Goal: Information Seeking & Learning: Learn about a topic

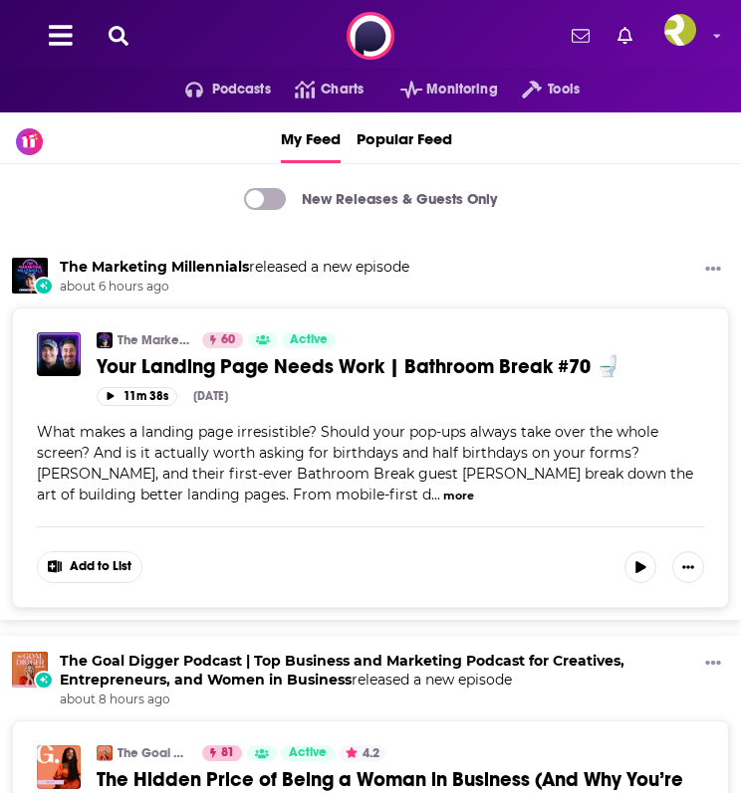
click at [122, 40] on icon at bounding box center [119, 36] width 20 height 20
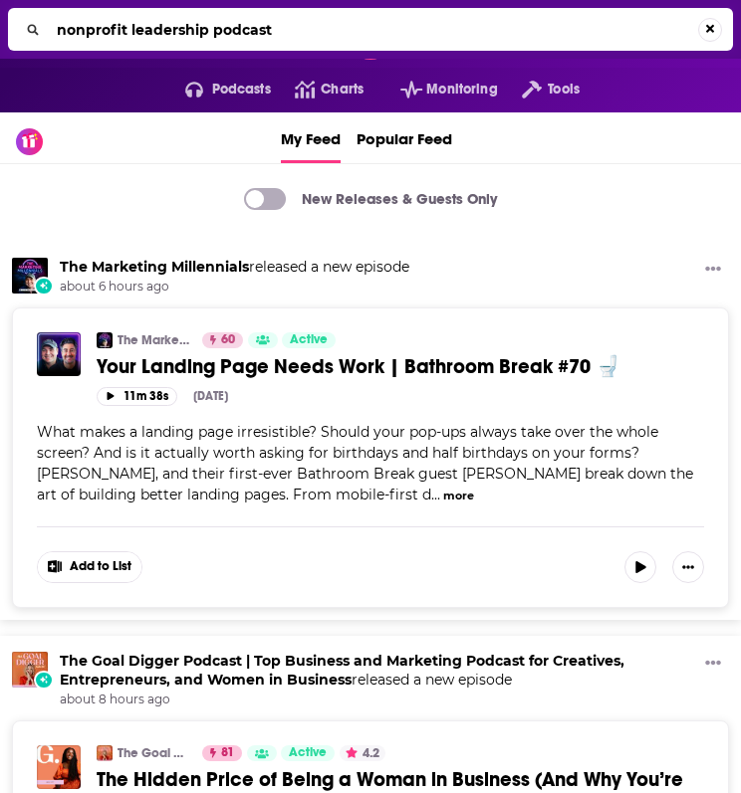
type input "nonprofit leadership podcast"
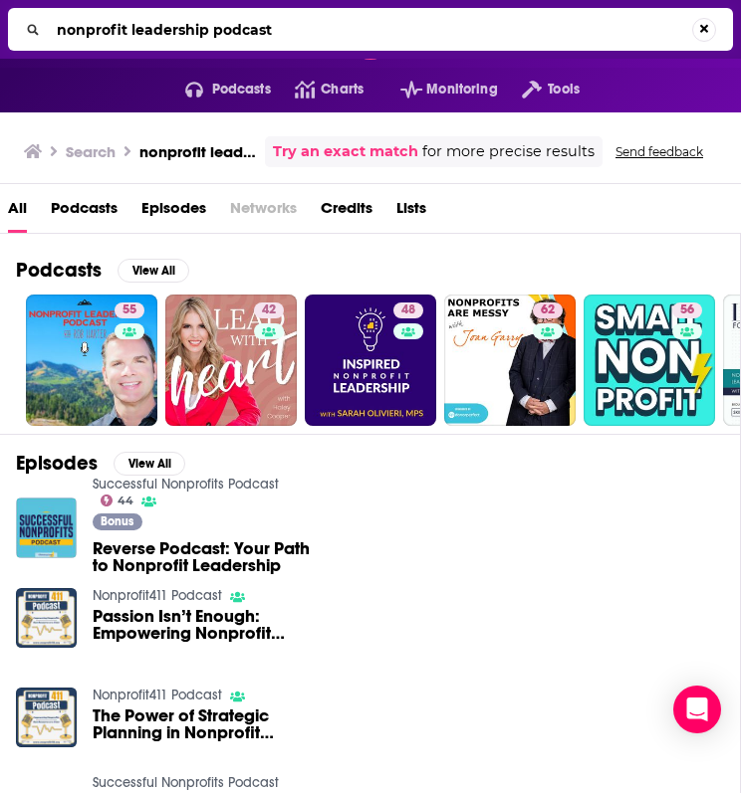
click at [122, 40] on input "nonprofit leadership podcast" at bounding box center [370, 30] width 643 height 32
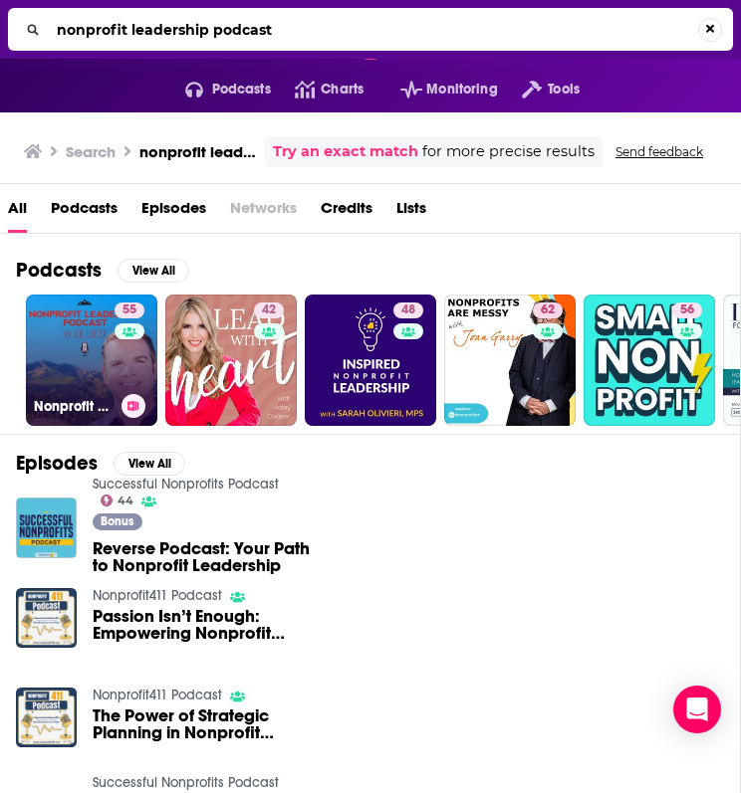
click at [75, 376] on link "55 Nonprofit Leadership Podcast" at bounding box center [91, 360] width 131 height 131
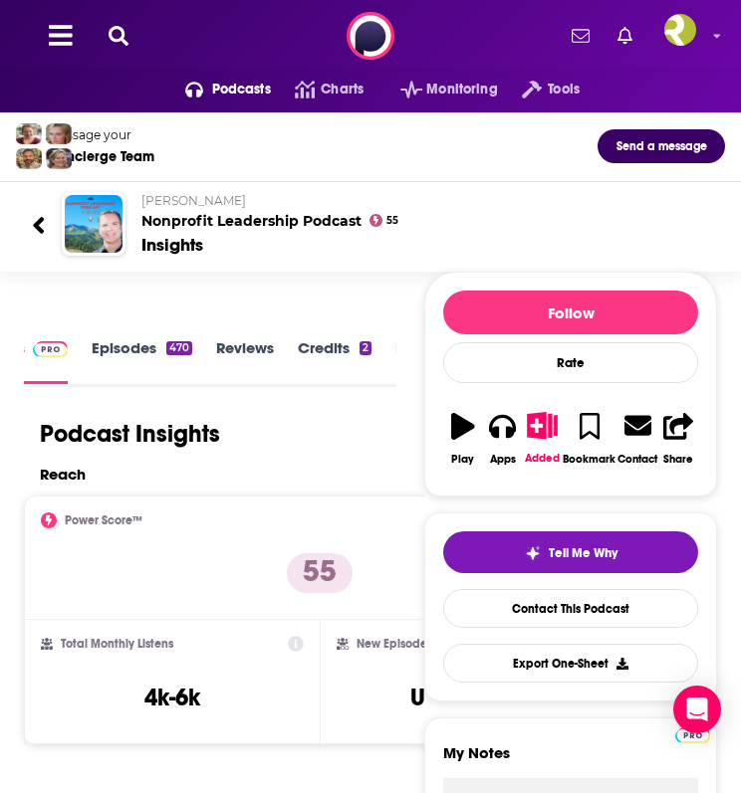
click at [132, 348] on link "Episodes 470" at bounding box center [142, 360] width 101 height 45
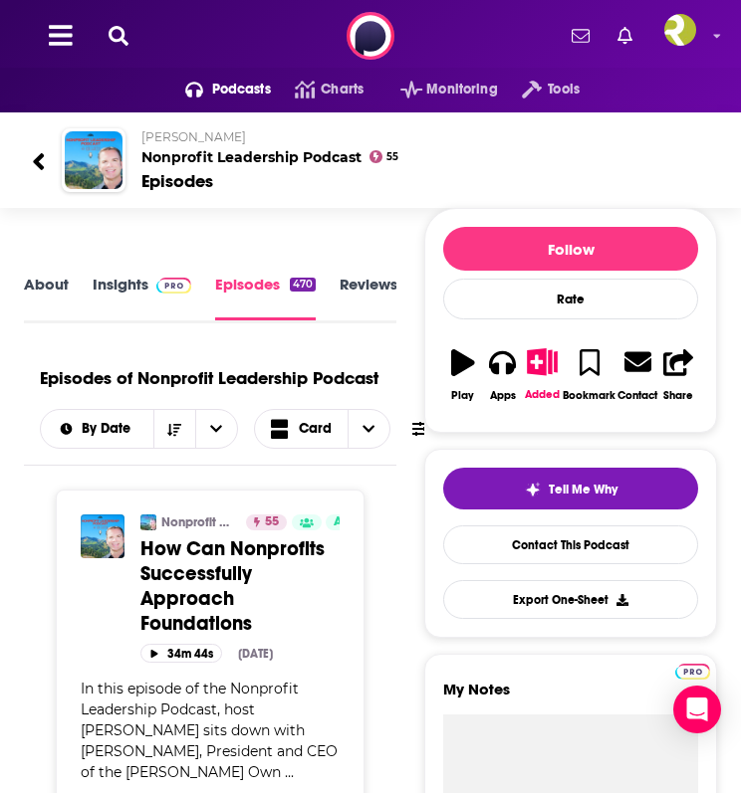
click at [29, 291] on link "About" at bounding box center [46, 298] width 45 height 46
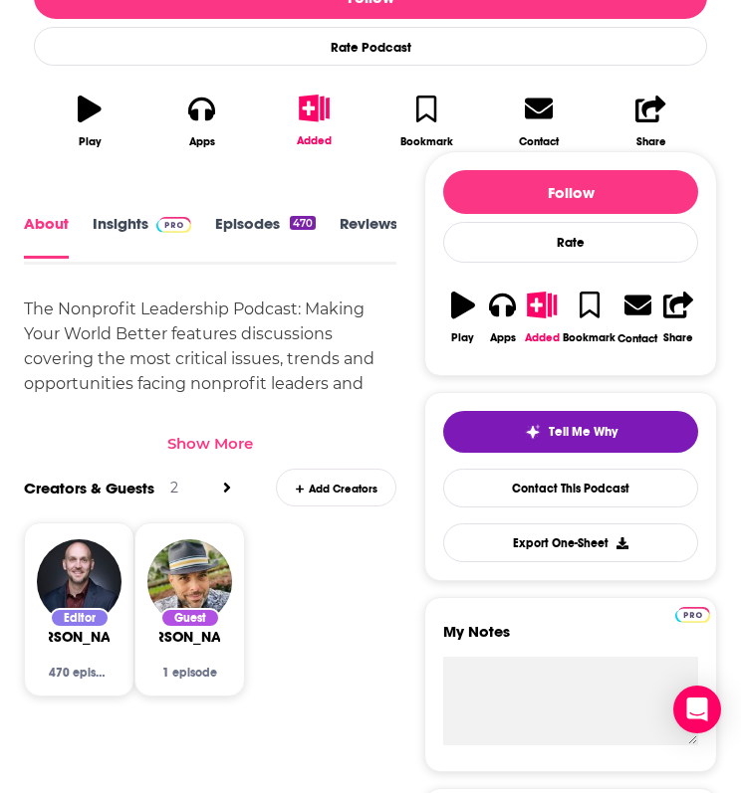
scroll to position [589, 0]
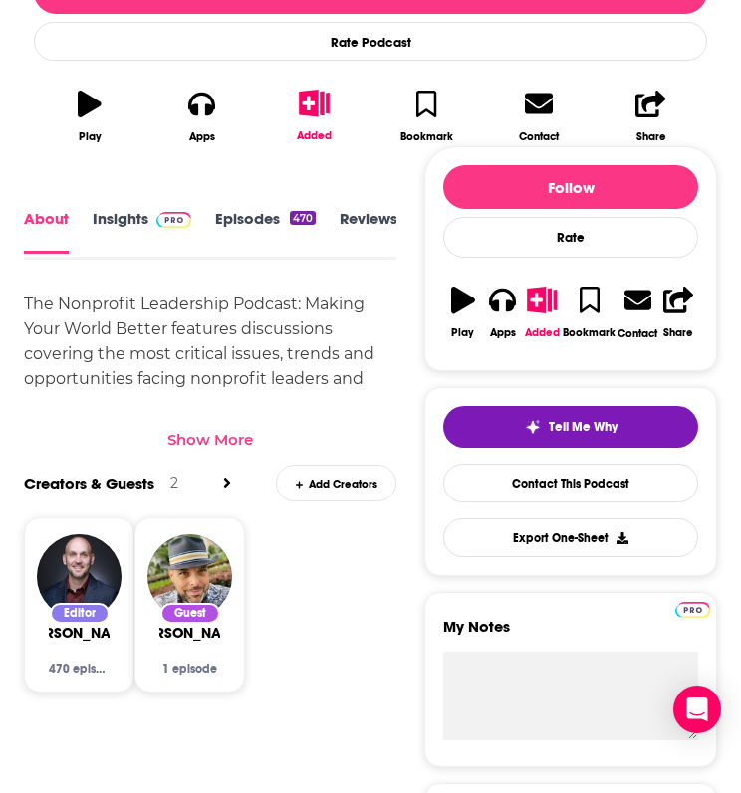
click at [142, 228] on link "Insights" at bounding box center [142, 232] width 99 height 44
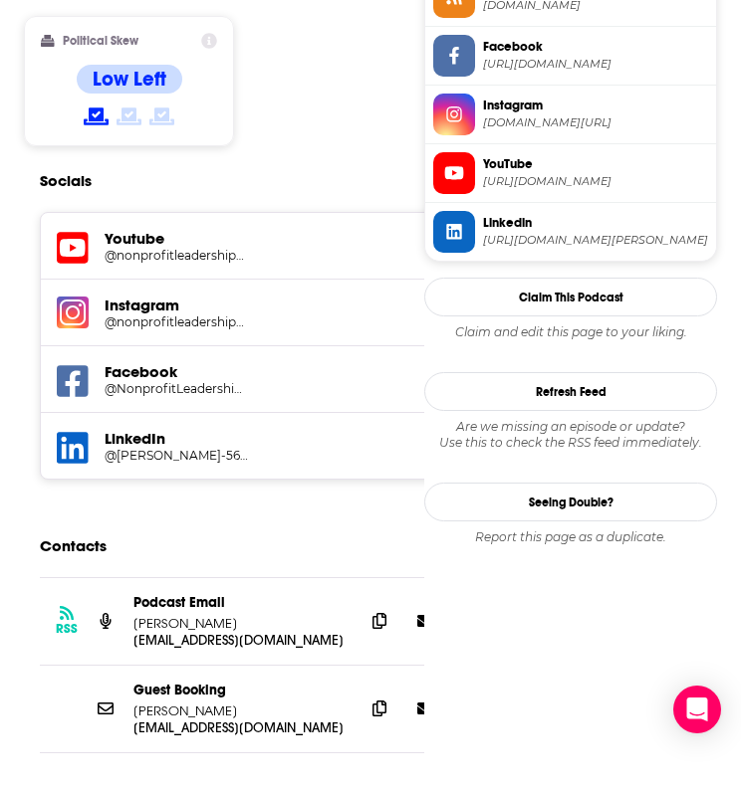
scroll to position [1698, 0]
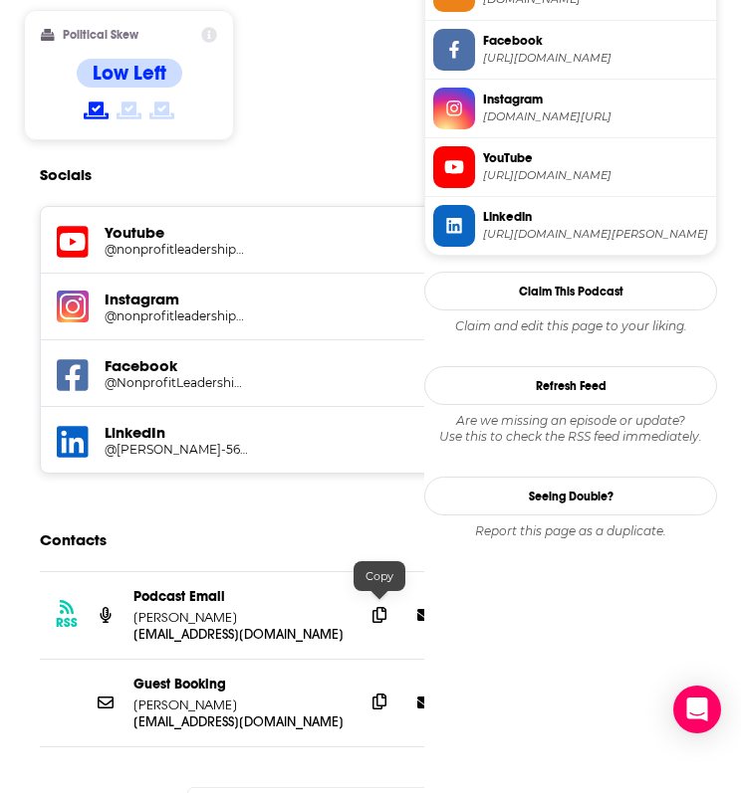
click at [379, 694] on icon at bounding box center [379, 702] width 14 height 16
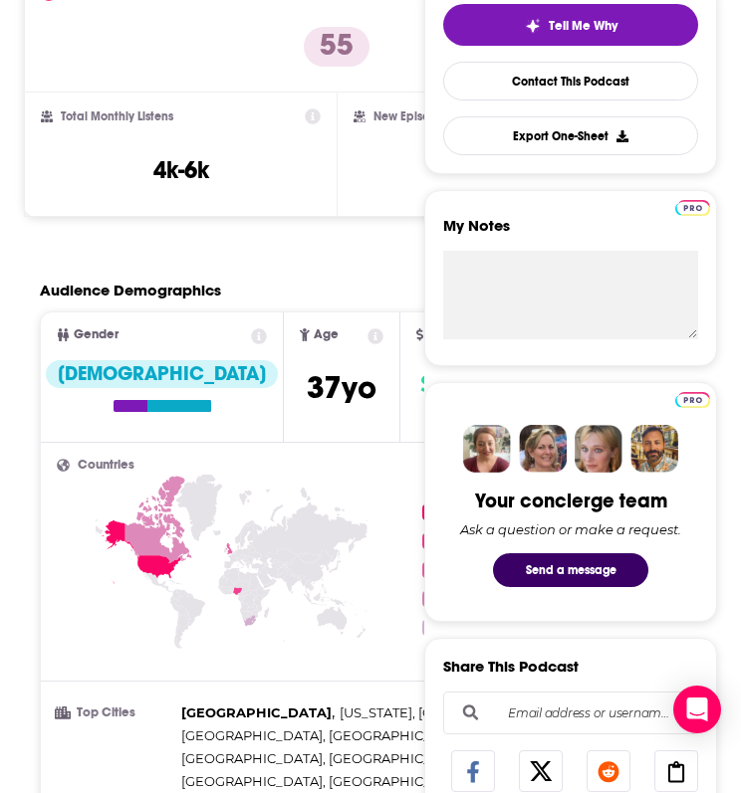
scroll to position [0, 0]
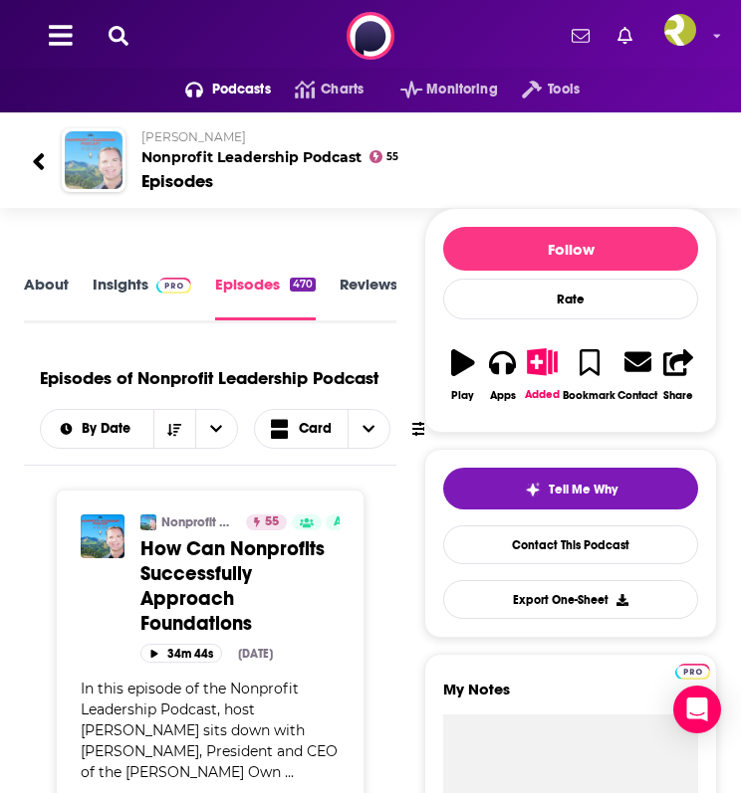
click at [95, 156] on img "Nonprofit Leadership Podcast" at bounding box center [94, 160] width 58 height 58
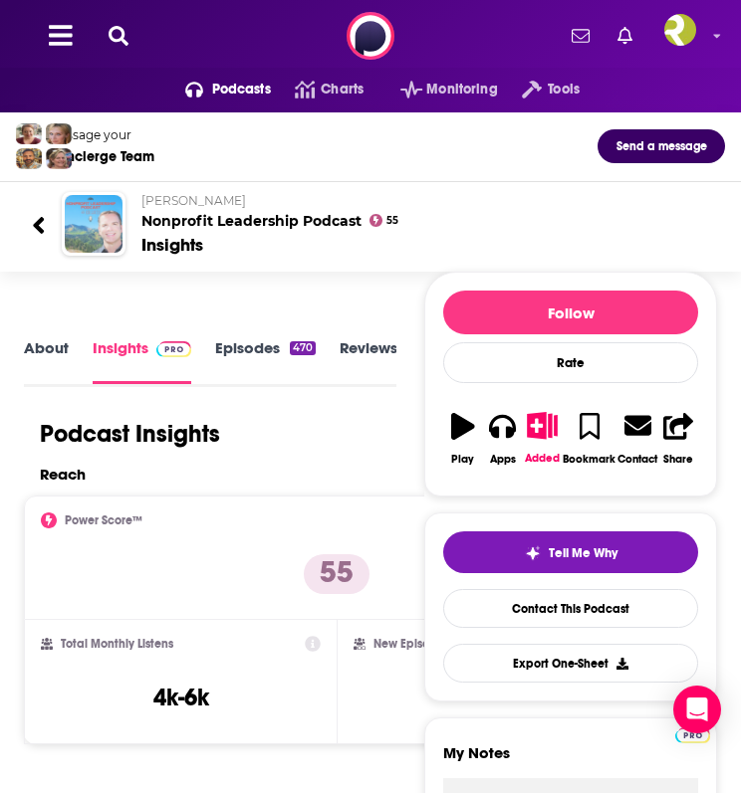
click at [108, 230] on img "Nonprofit Leadership Podcast" at bounding box center [94, 224] width 58 height 58
click at [98, 219] on img "Nonprofit Leadership Podcast" at bounding box center [94, 224] width 58 height 58
click at [128, 17] on div "Podcasts Charts Monitoring Tools For Business For Podcasters More" at bounding box center [370, 36] width 741 height 72
click at [120, 33] on icon at bounding box center [119, 36] width 20 height 20
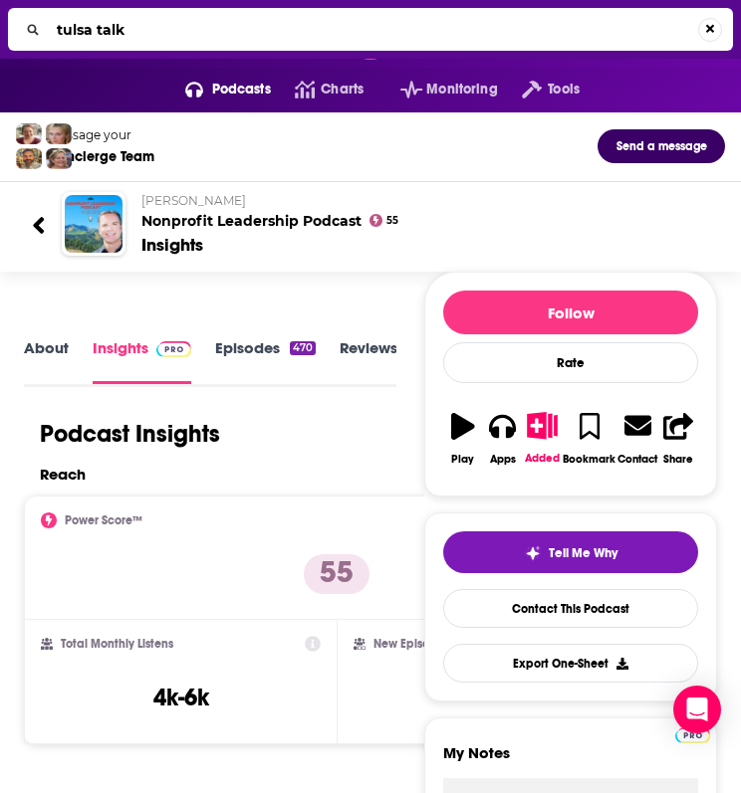
type input "tulsa talks"
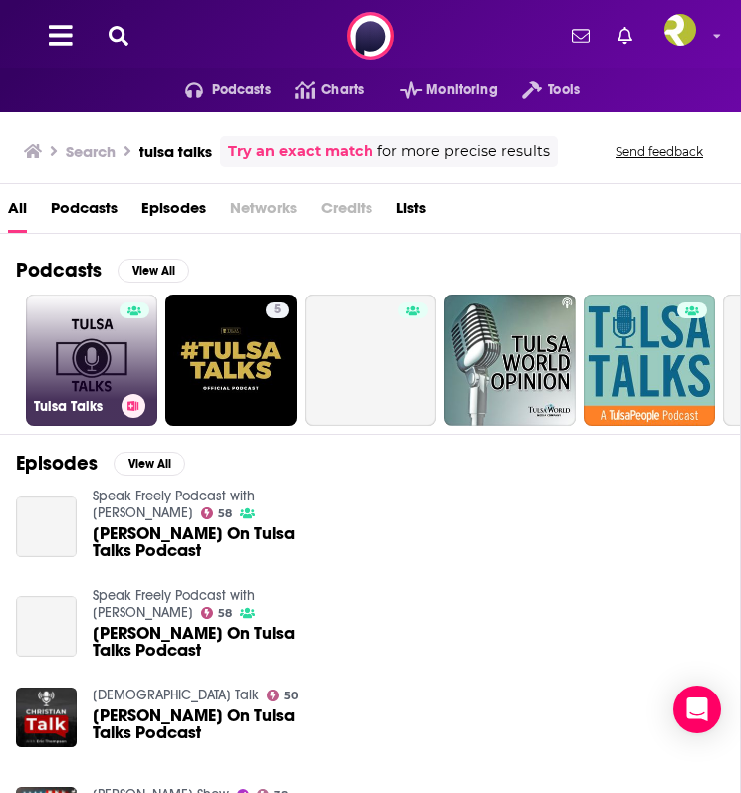
click at [66, 320] on link "Tulsa Talks" at bounding box center [91, 360] width 131 height 131
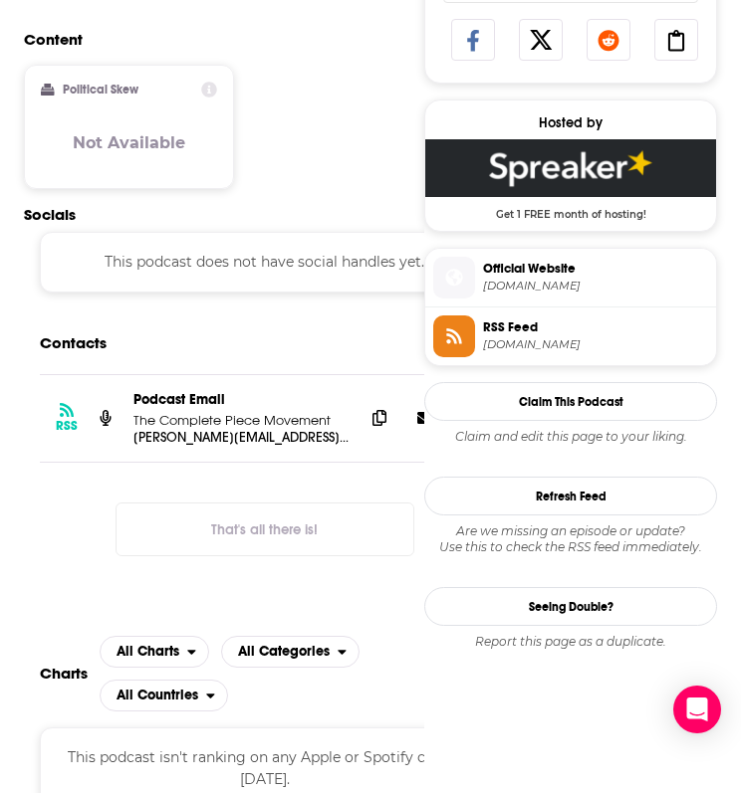
scroll to position [1263, 0]
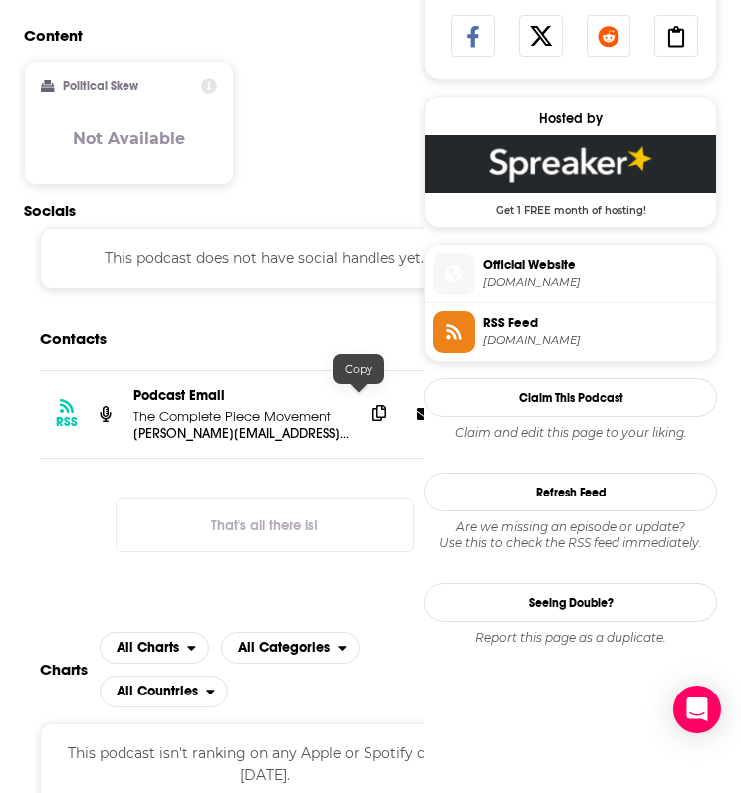
click at [372, 408] on icon at bounding box center [379, 413] width 14 height 16
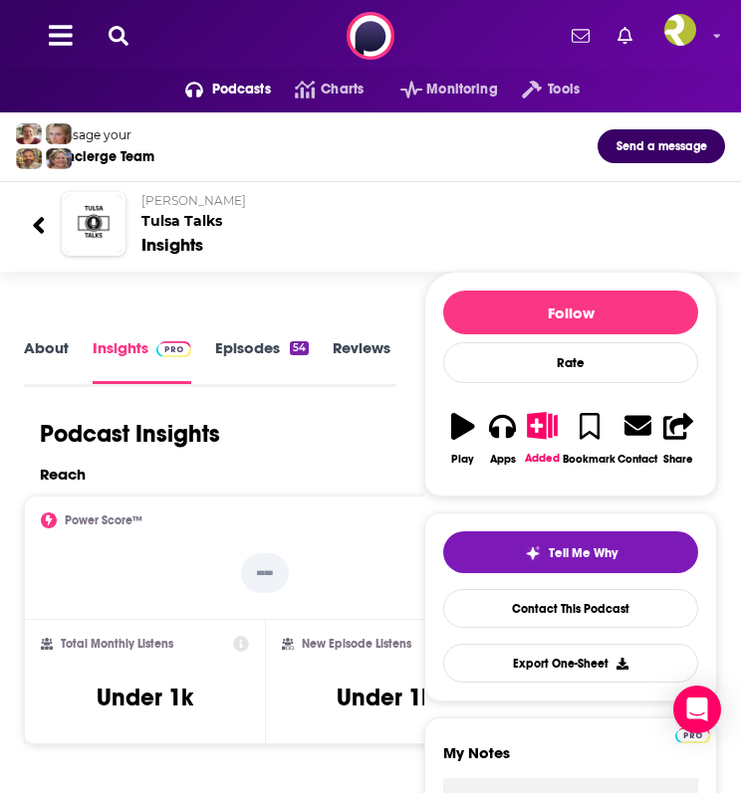
click at [111, 21] on div "Podcasts Charts Monitoring Tools For Business For Podcasters More" at bounding box center [370, 36] width 741 height 72
click at [113, 33] on icon at bounding box center [119, 36] width 20 height 20
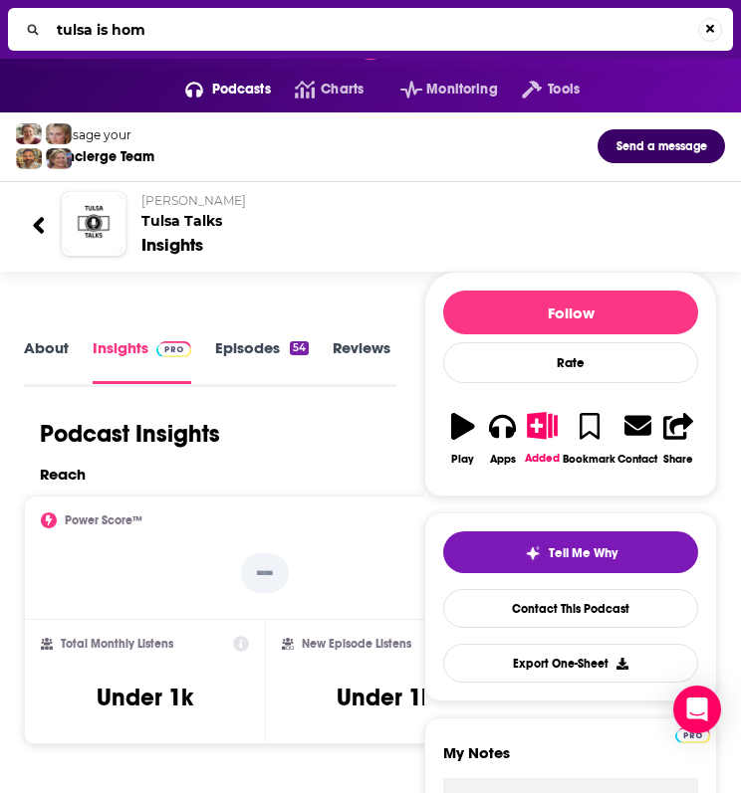
type input "tulsa is home"
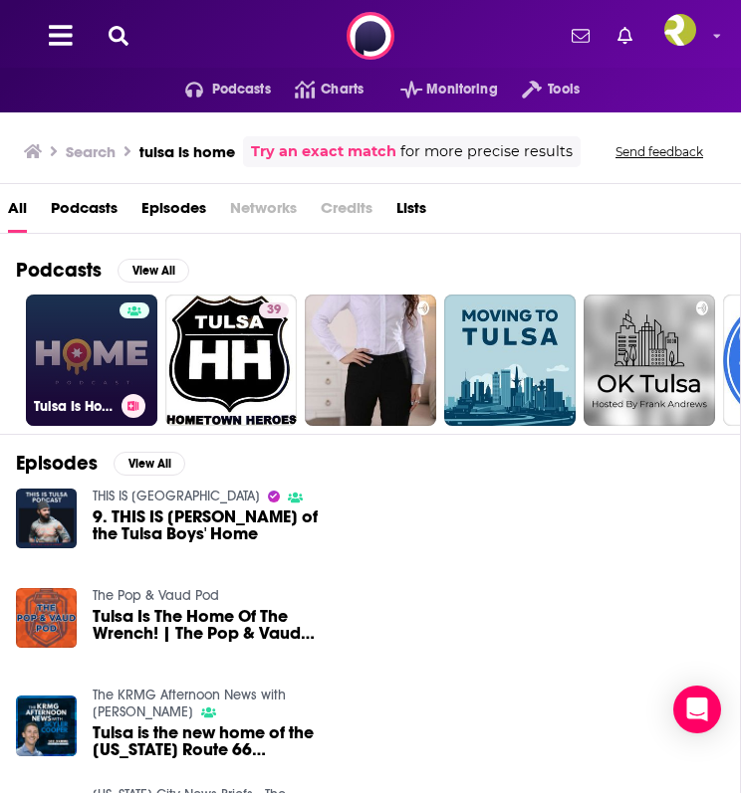
click at [94, 398] on h3 "Tulsa Is Home" at bounding box center [74, 406] width 80 height 17
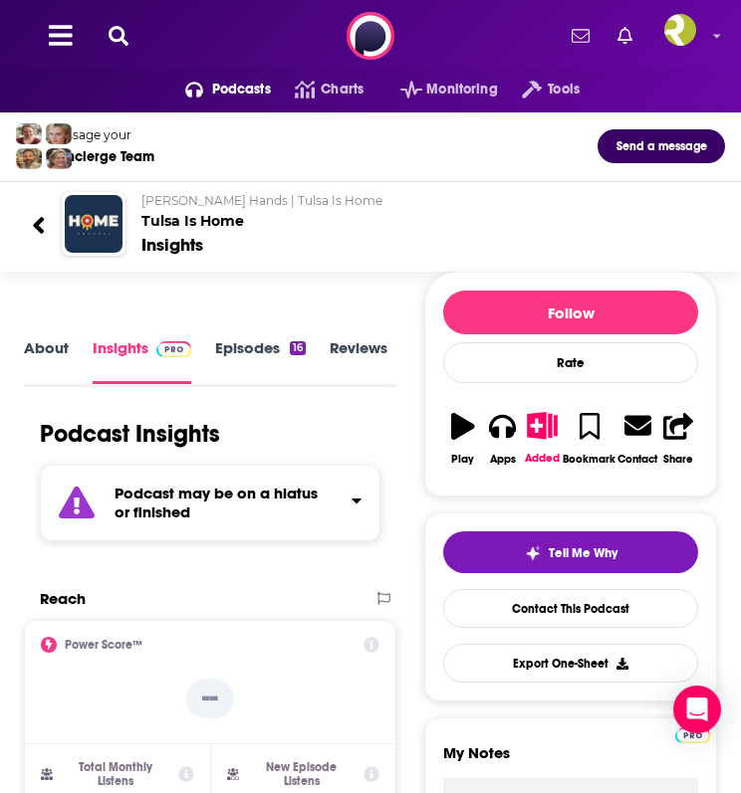
click at [114, 40] on icon at bounding box center [119, 36] width 20 height 20
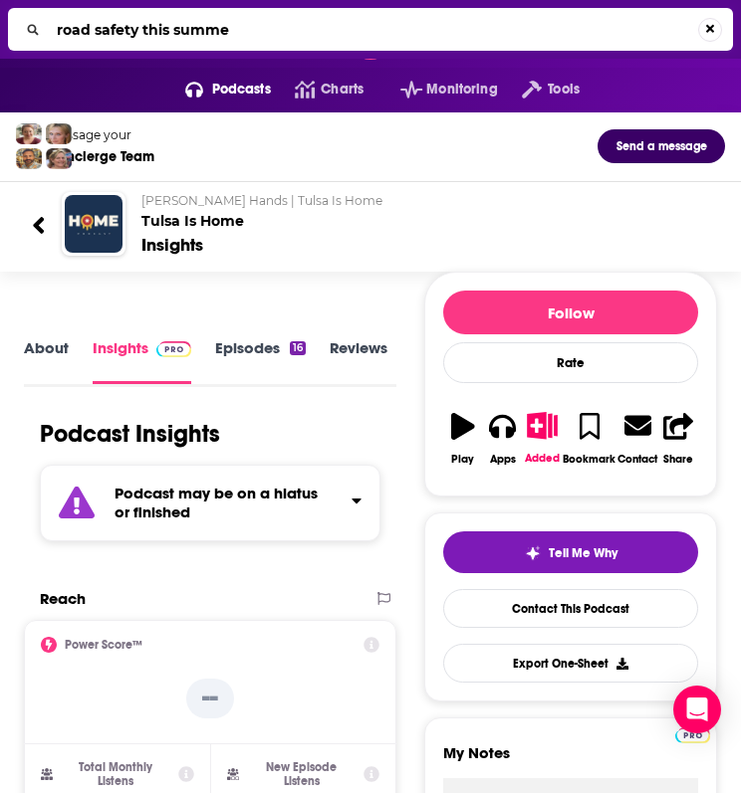
type input "road safety this summer"
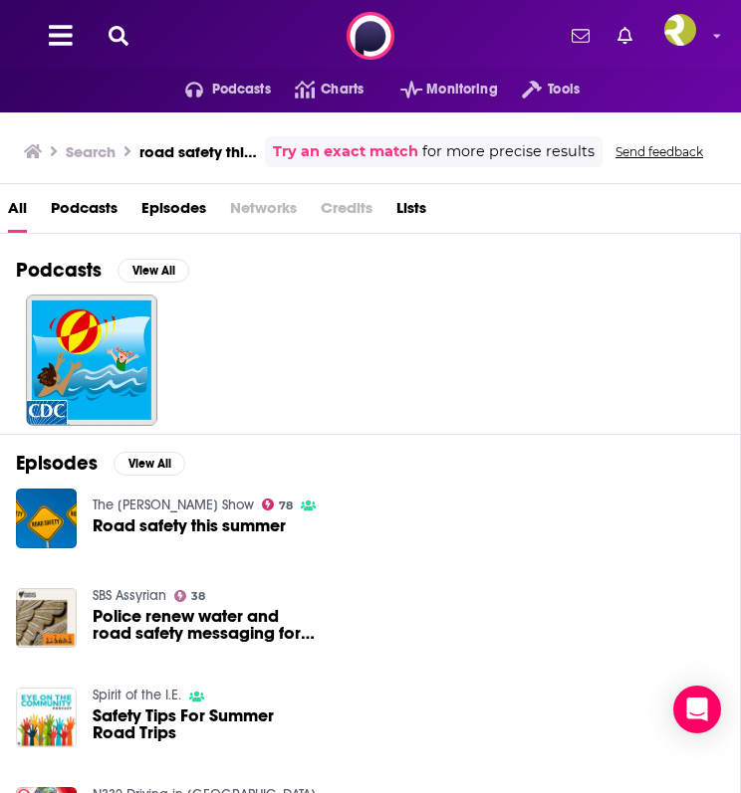
click at [150, 530] on span "Road safety this summer" at bounding box center [189, 526] width 193 height 17
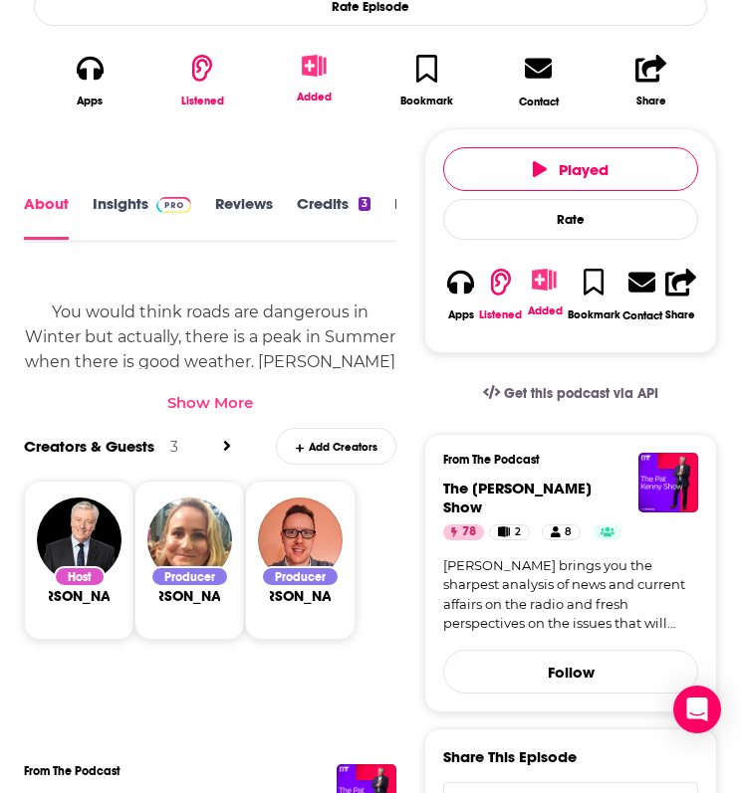
scroll to position [645, 0]
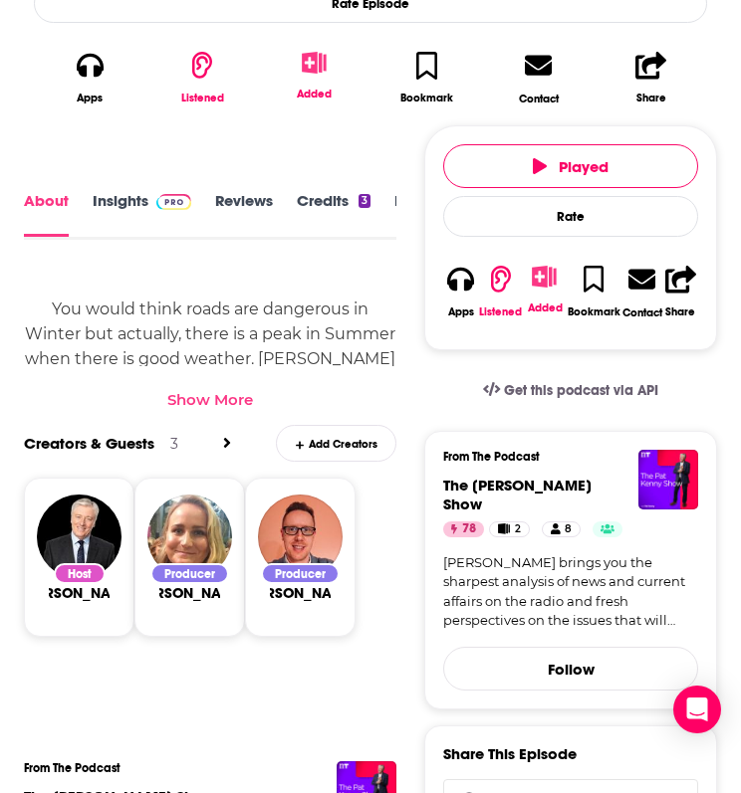
click at [147, 189] on div "About Insights Reviews Credits 3 Lists Transcript" at bounding box center [210, 214] width 372 height 51
click at [132, 199] on link "Insights" at bounding box center [142, 214] width 99 height 45
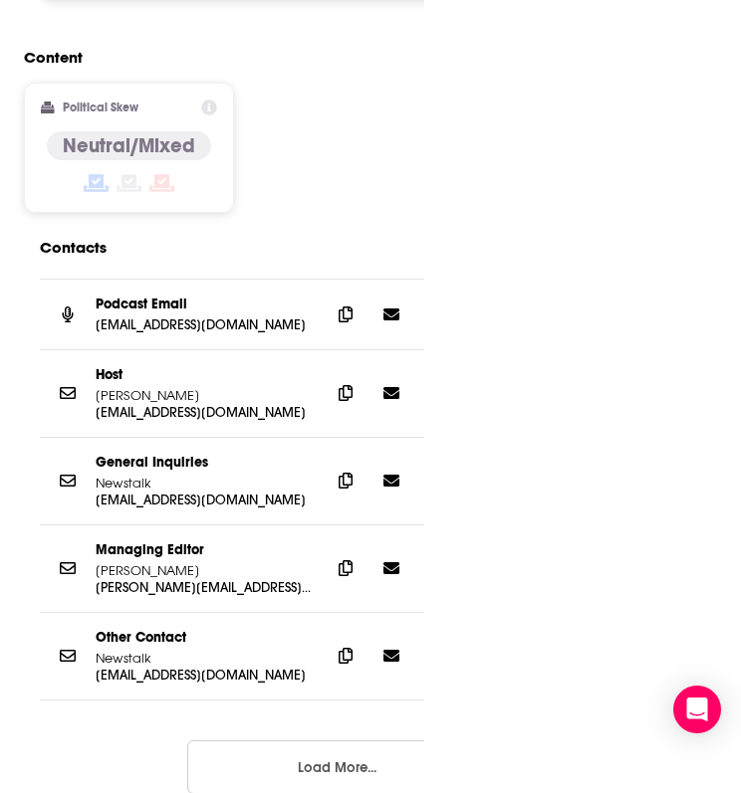
scroll to position [1855, 0]
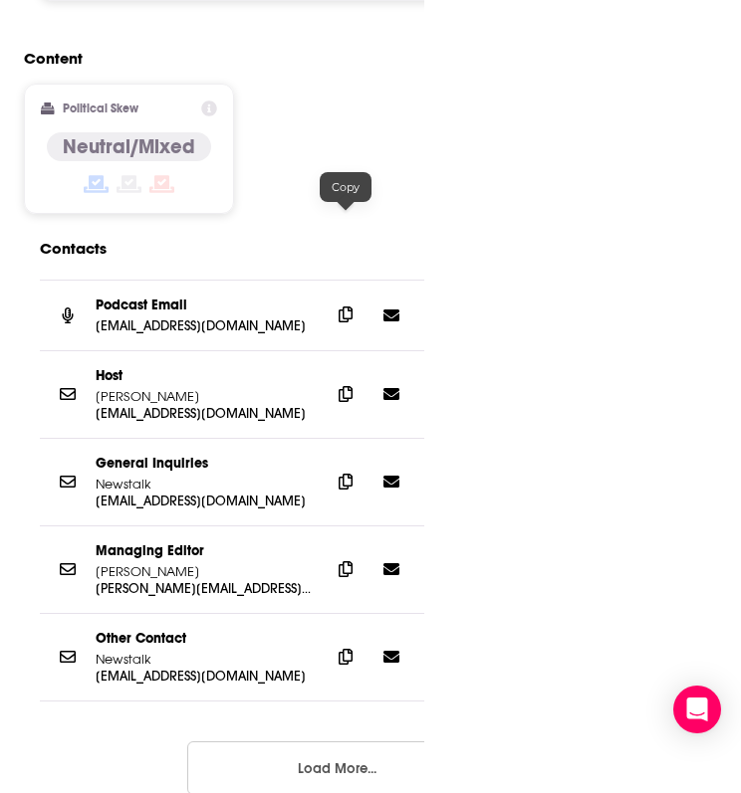
click at [346, 307] on icon at bounding box center [345, 315] width 14 height 16
click at [345, 385] on icon at bounding box center [345, 393] width 14 height 16
click at [343, 473] on icon at bounding box center [345, 481] width 14 height 16
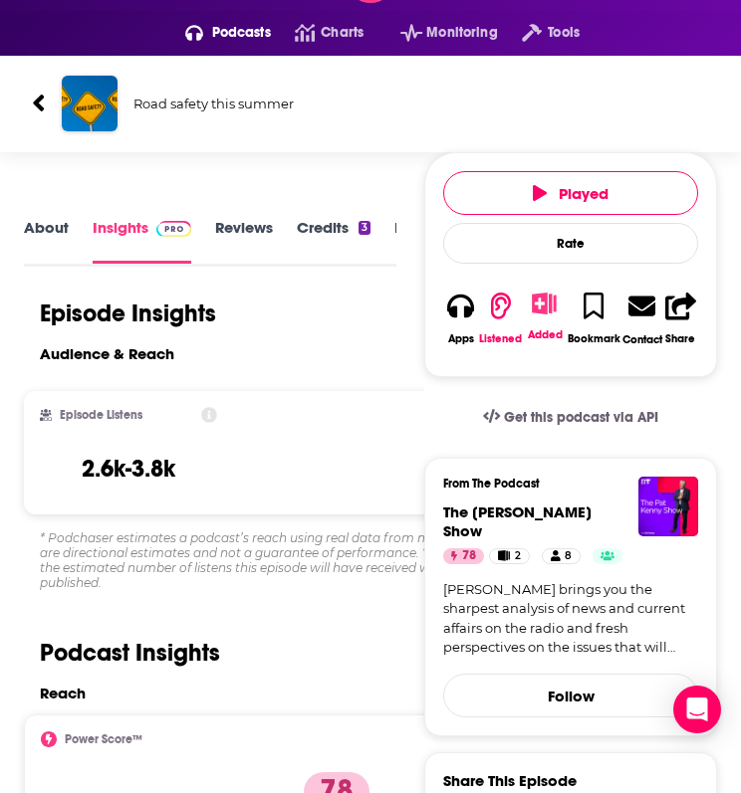
scroll to position [0, 0]
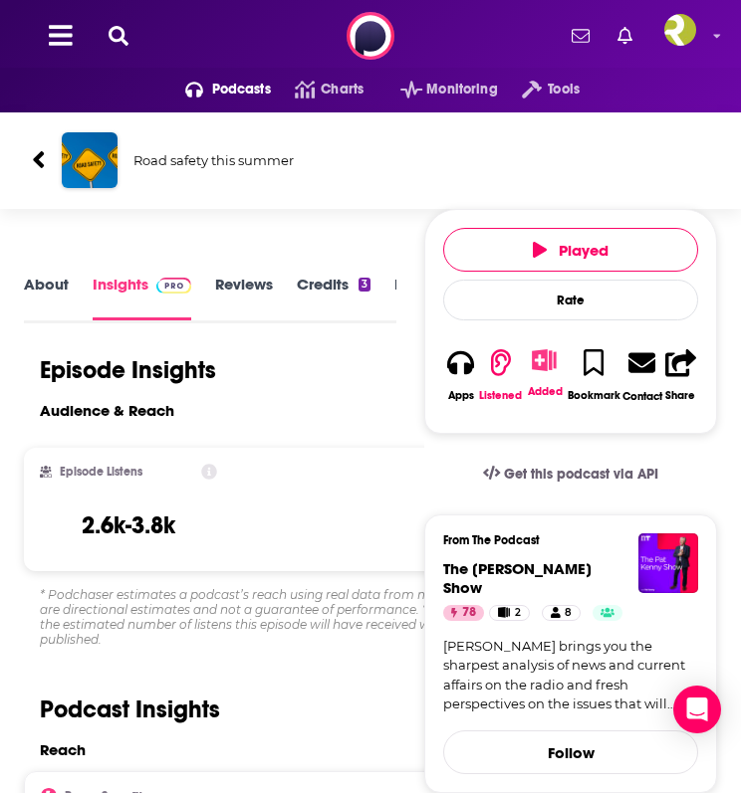
click at [111, 57] on div "Podcasts Charts Monitoring Tools For Business For Podcasters More" at bounding box center [370, 36] width 741 height 72
click at [114, 42] on icon at bounding box center [119, 36] width 20 height 20
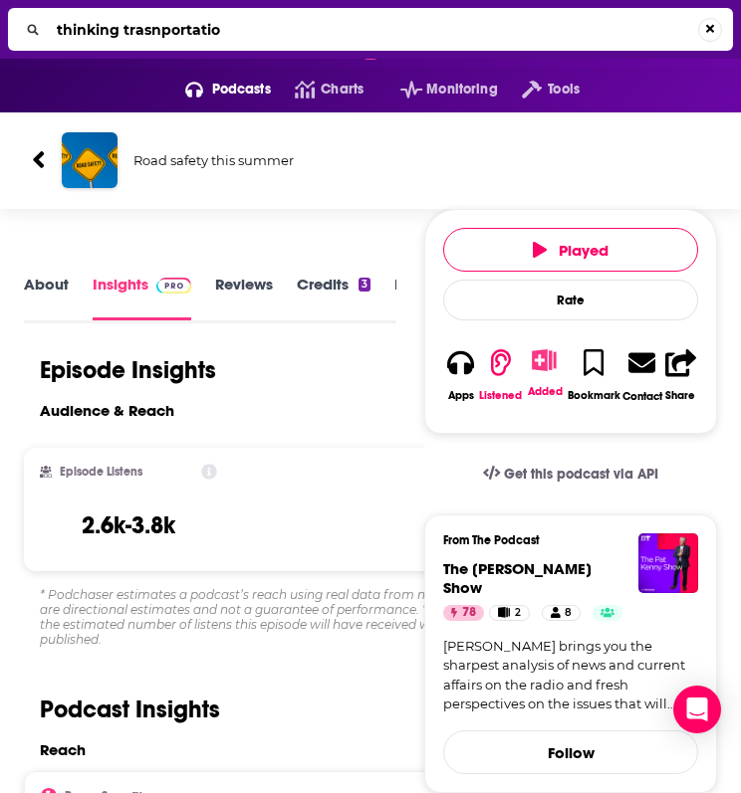
type input "thinking trasnportation"
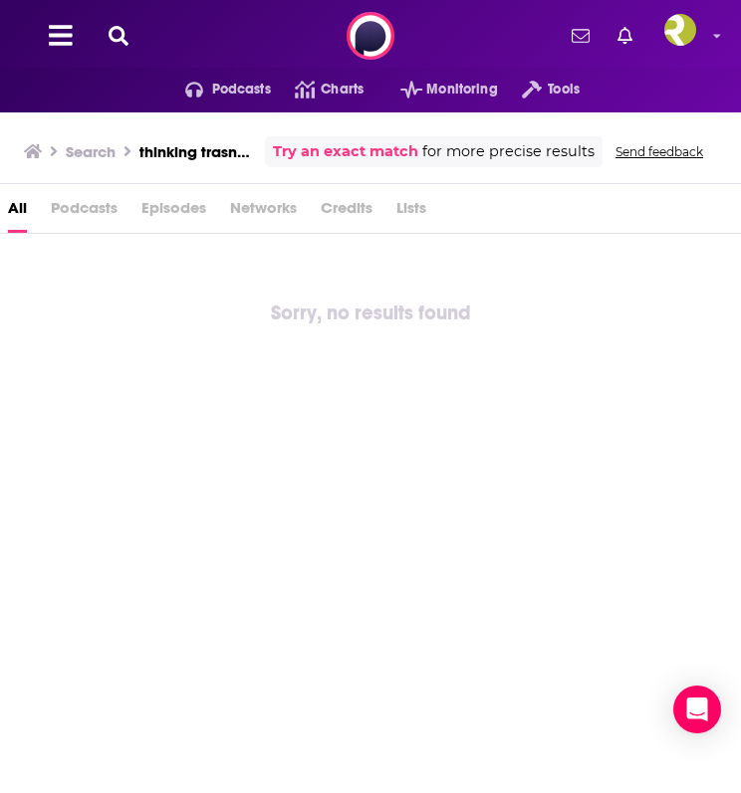
click at [128, 49] on div "Podcasts Charts Monitoring Tools For Business For Podcasters More" at bounding box center [370, 36] width 741 height 72
click at [113, 28] on icon at bounding box center [119, 36] width 20 height 20
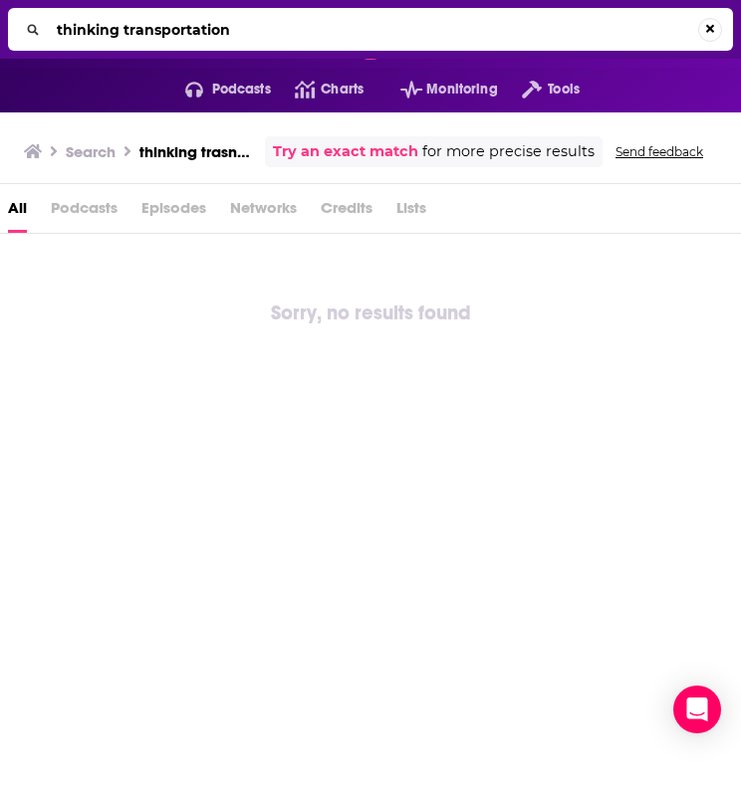
type input "thinking transportation"
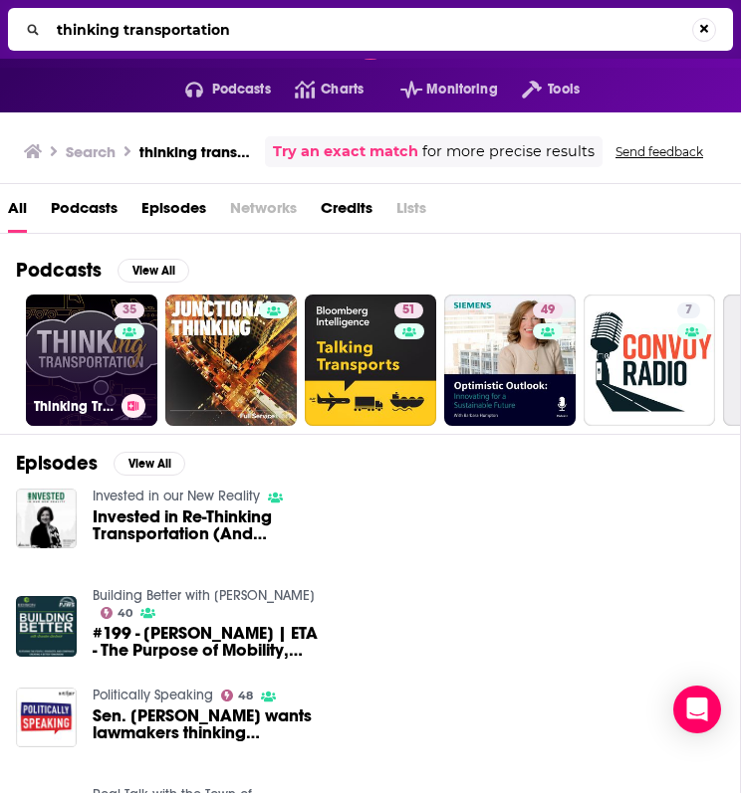
click at [112, 353] on link "35 Thinking Transportation: Engaging Conversations about Transportation Innovat…" at bounding box center [91, 360] width 131 height 131
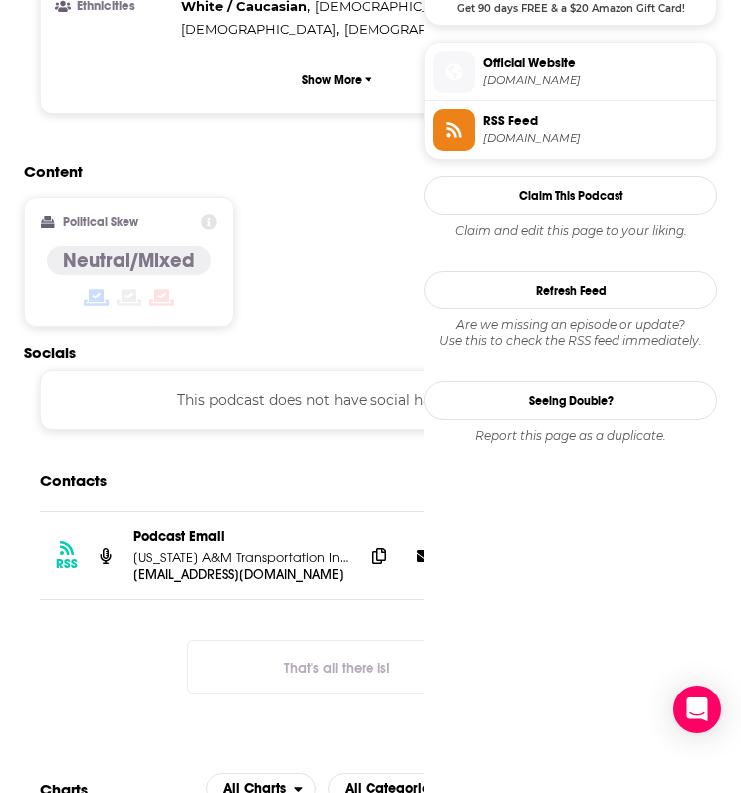
scroll to position [1494, 0]
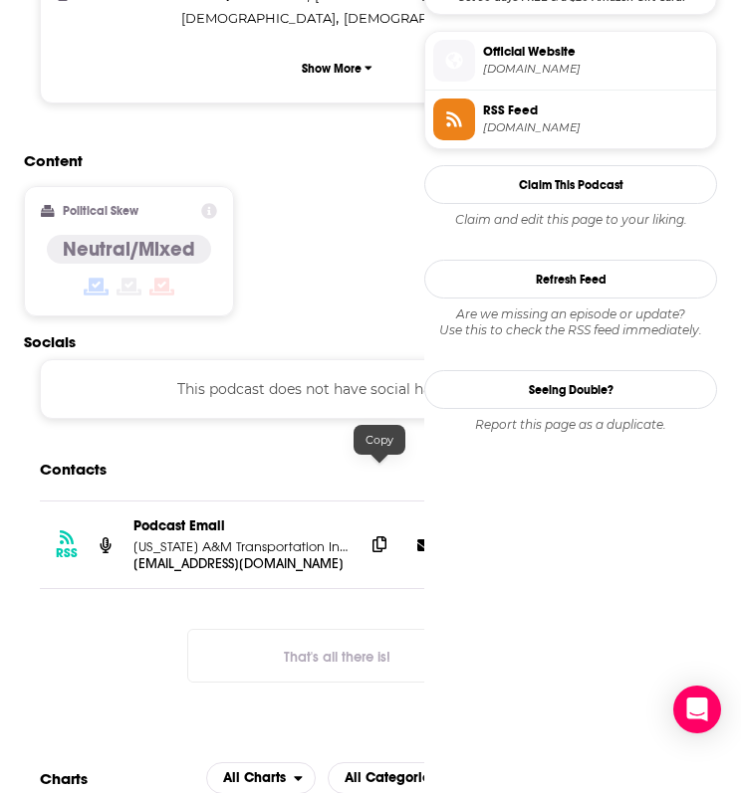
click at [380, 530] on span at bounding box center [379, 545] width 30 height 30
click at [248, 151] on div "Content Political Skew Neutral/Mixed" at bounding box center [337, 241] width 626 height 181
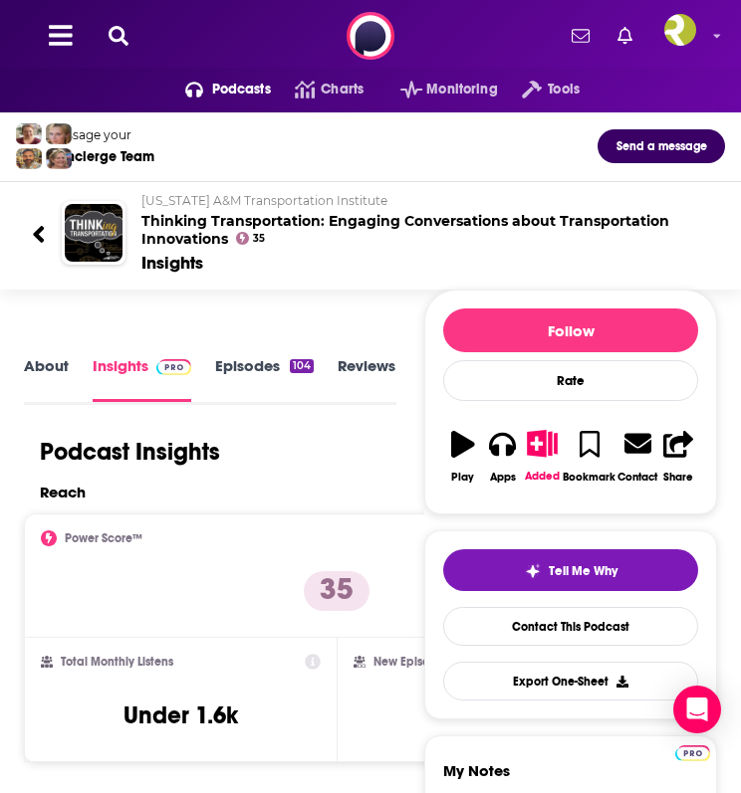
click at [139, 39] on div "Podcasts Charts Monitoring Tools For Business For Podcasters More" at bounding box center [370, 36] width 741 height 72
click at [114, 33] on icon at bounding box center [119, 36] width 20 height 20
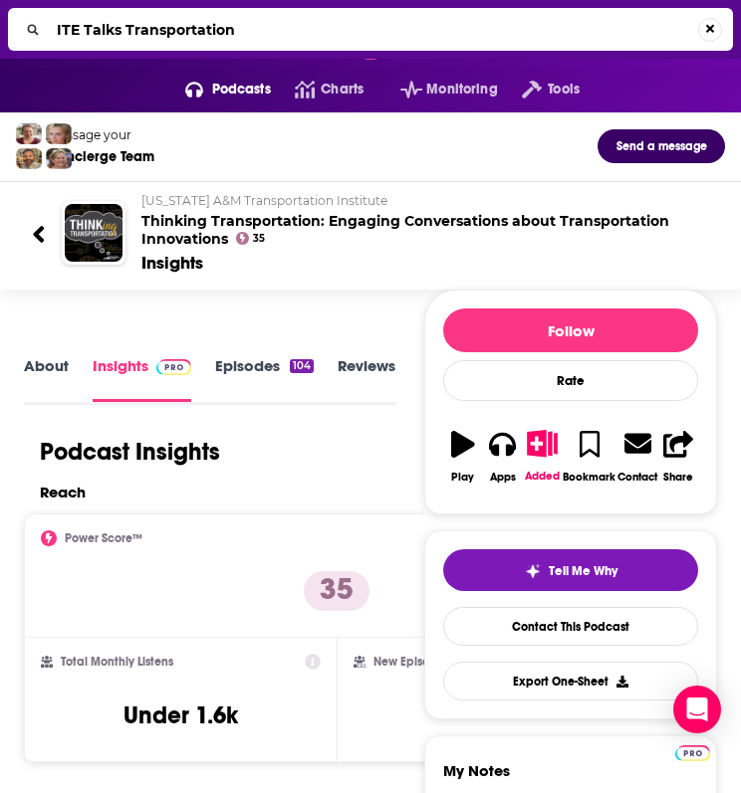
type input "ITE Talks Transportation"
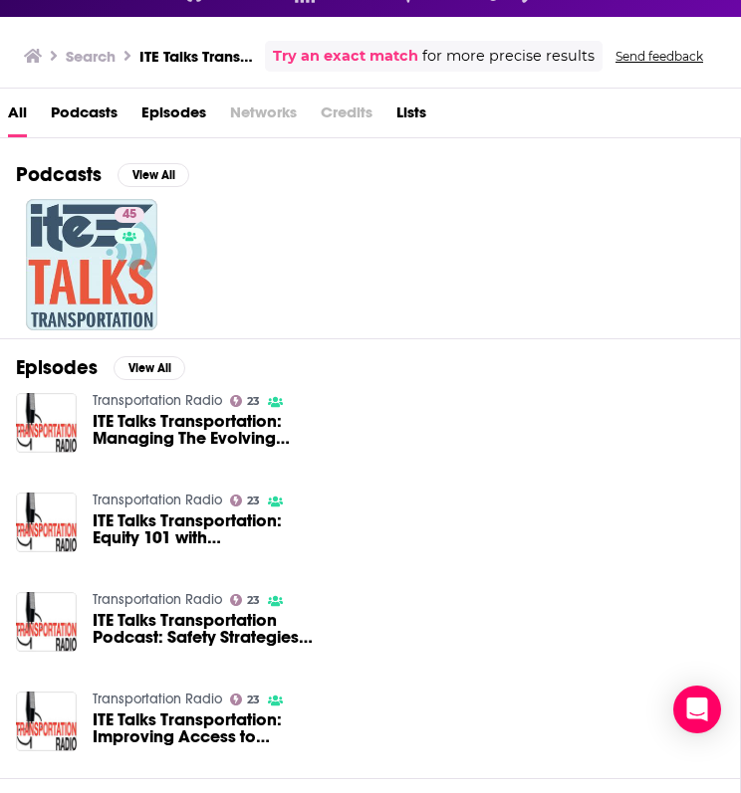
scroll to position [97, 0]
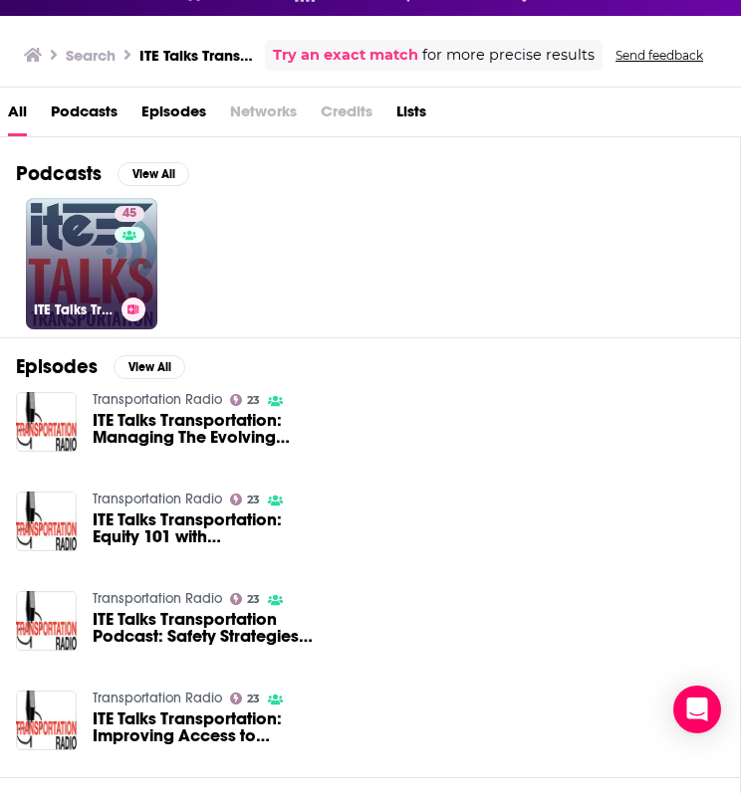
click at [79, 275] on link "45 ITE Talks Transportation" at bounding box center [91, 263] width 131 height 131
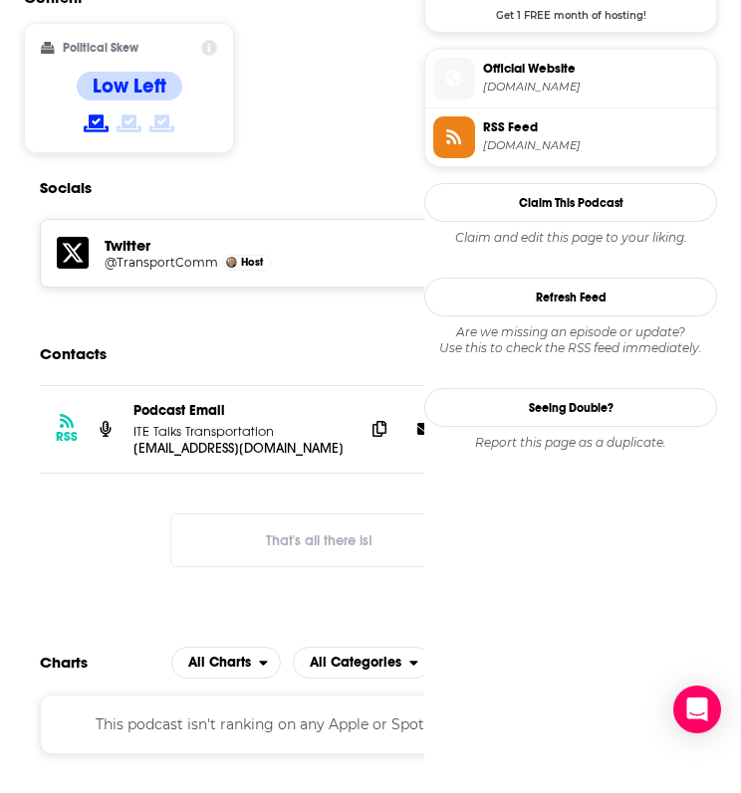
scroll to position [1702, 0]
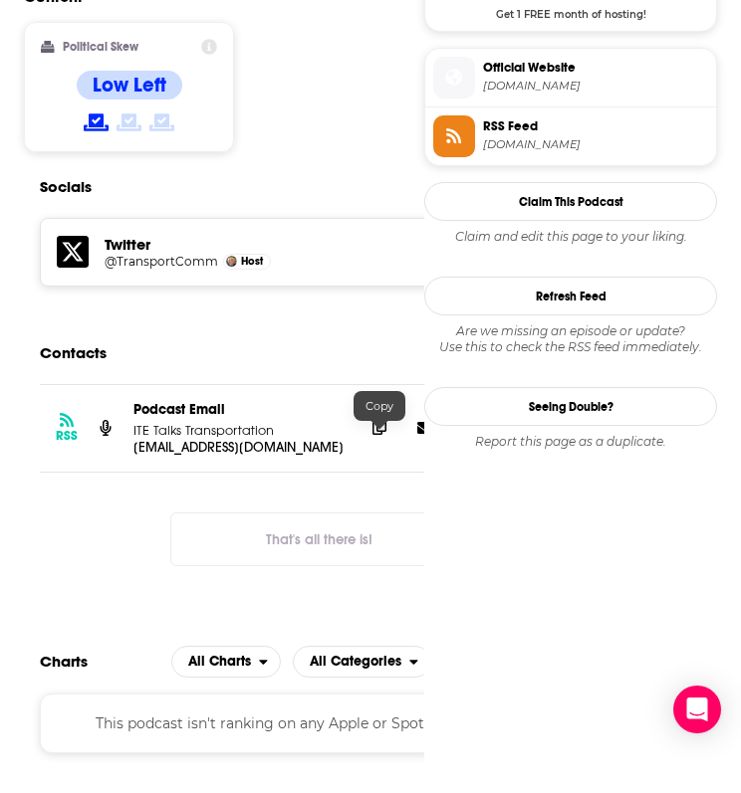
click at [381, 435] on icon at bounding box center [379, 427] width 14 height 16
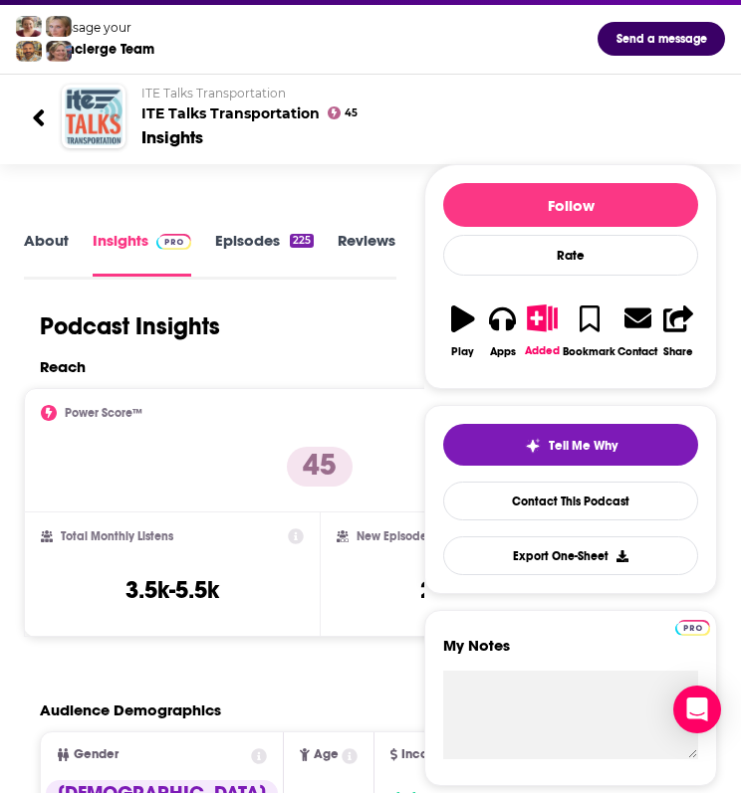
scroll to position [0, 0]
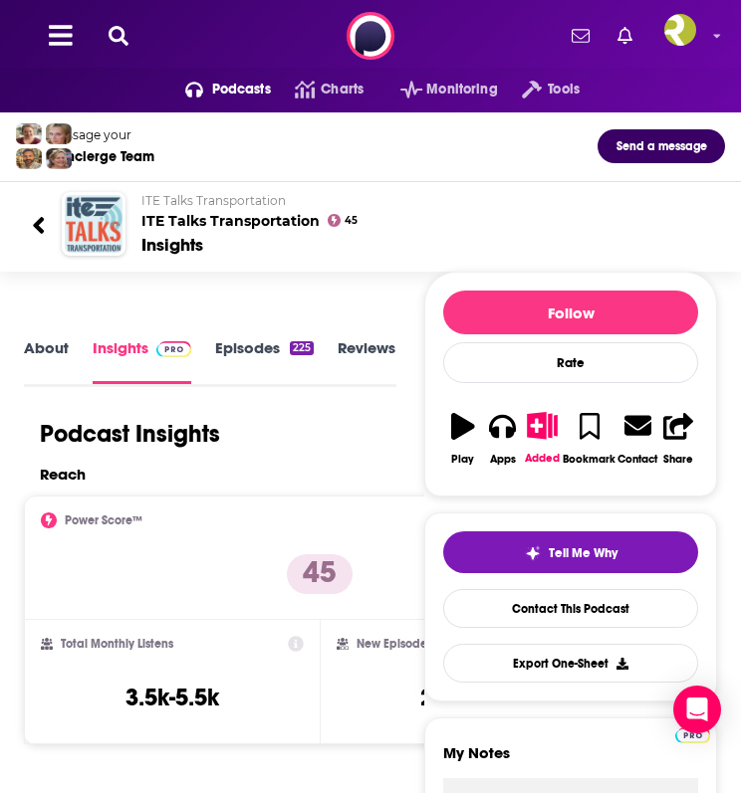
click at [126, 48] on div "Podcasts Charts Monitoring Tools For Business For Podcasters More" at bounding box center [370, 36] width 741 height 72
click at [119, 23] on div "Podcasts Charts Monitoring Tools For Business For Podcasters More" at bounding box center [370, 36] width 741 height 72
click at [118, 32] on icon at bounding box center [119, 36] width 20 height 20
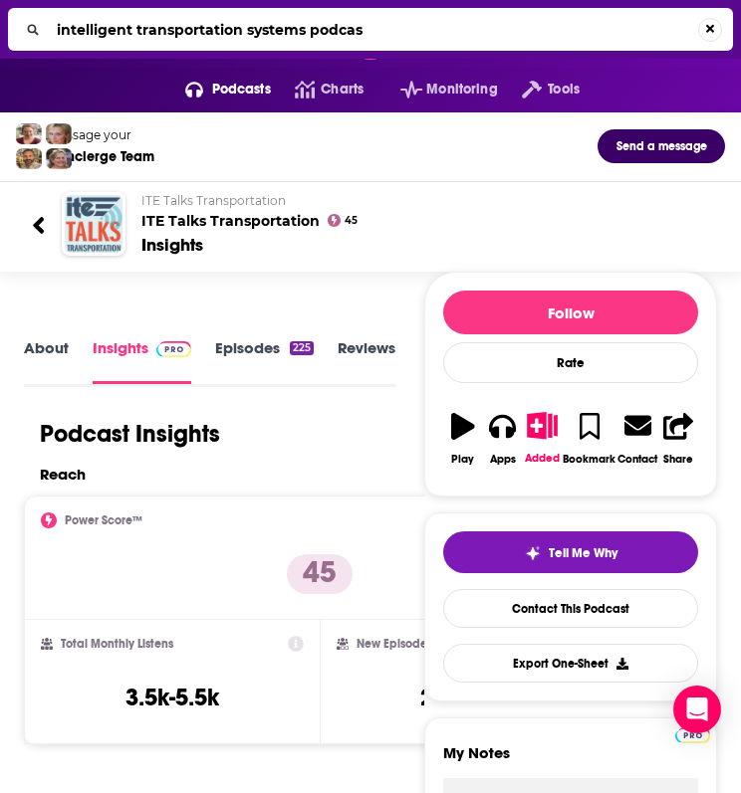
type input "intelligent transportation systems podcast"
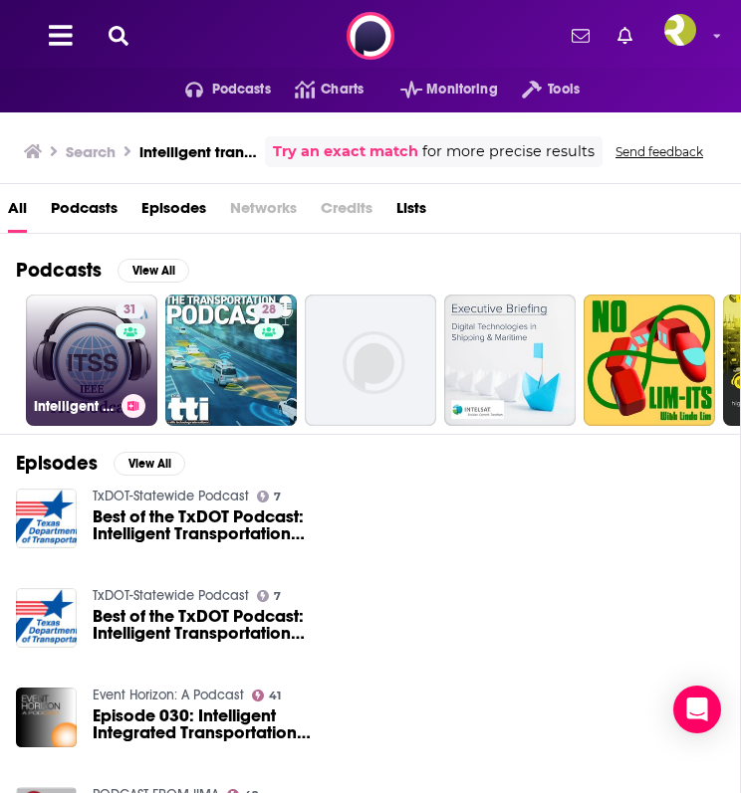
click at [82, 351] on link "31 Intelligent Transportation Systems Podcast" at bounding box center [91, 360] width 131 height 131
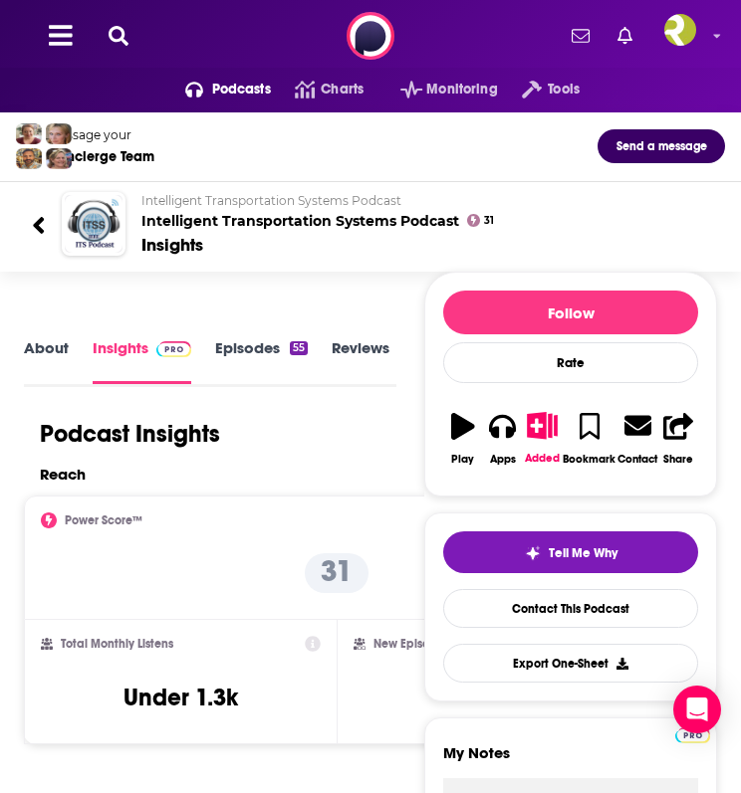
click at [113, 38] on icon at bounding box center [119, 36] width 20 height 20
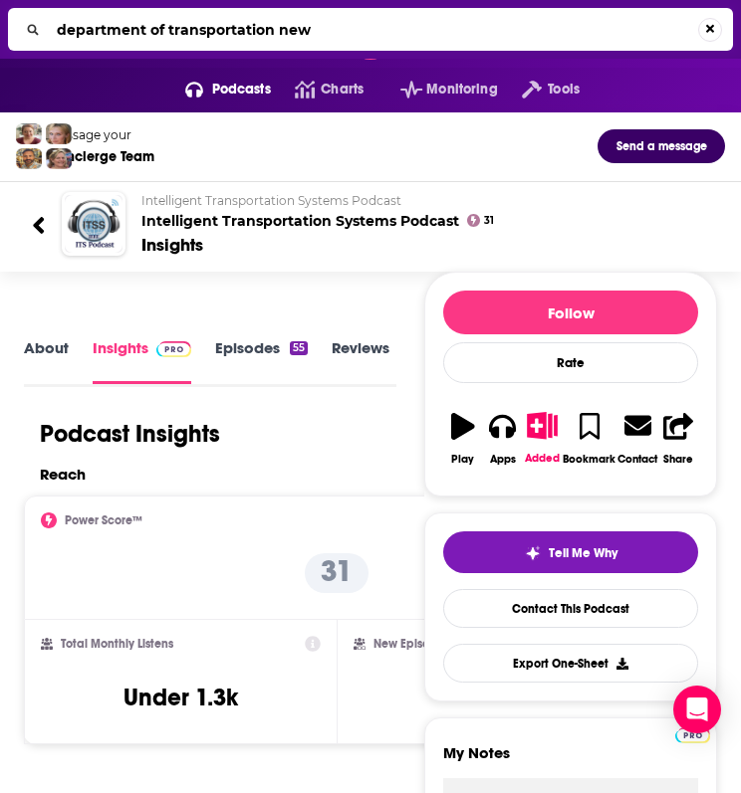
type input "department of transportation news"
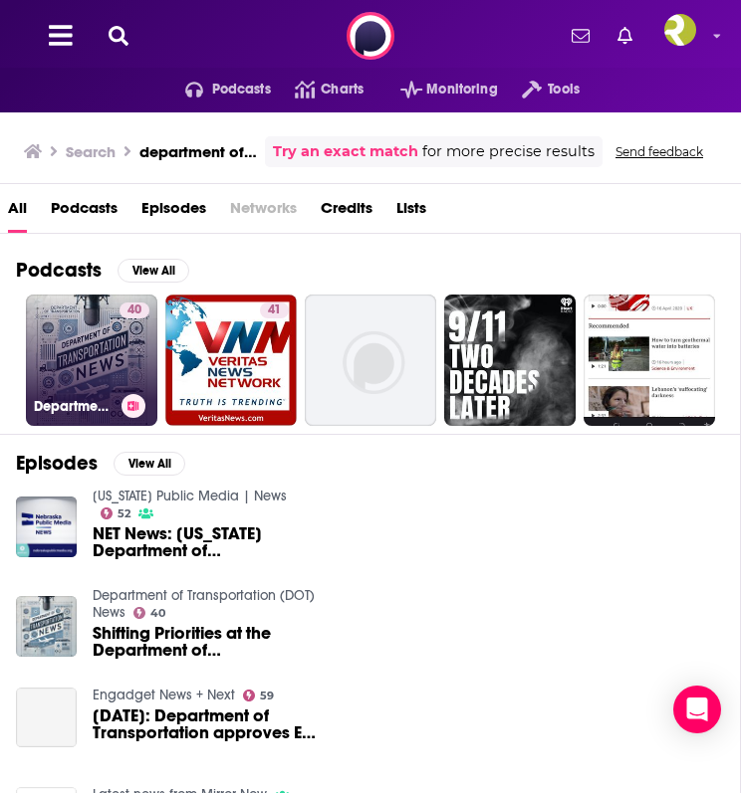
click at [73, 379] on link "40 Department of Transportation (DOT) News" at bounding box center [91, 360] width 131 height 131
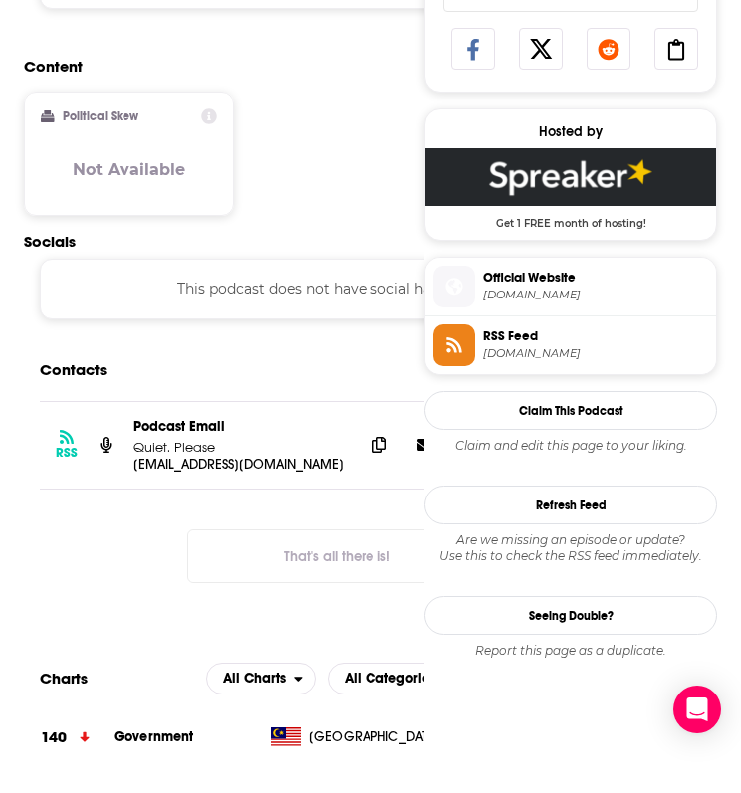
scroll to position [1248, 0]
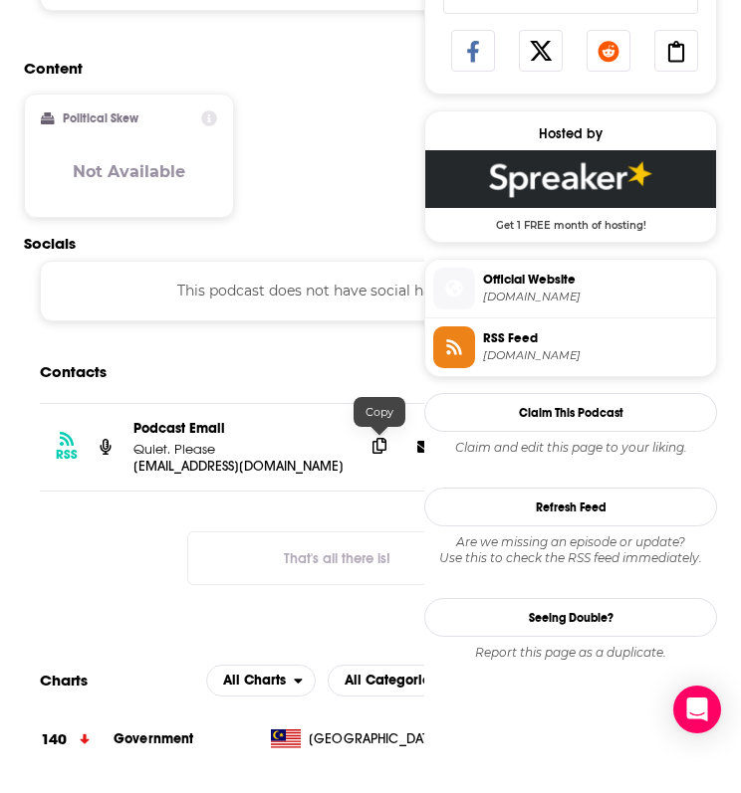
click at [375, 450] on icon at bounding box center [379, 446] width 14 height 16
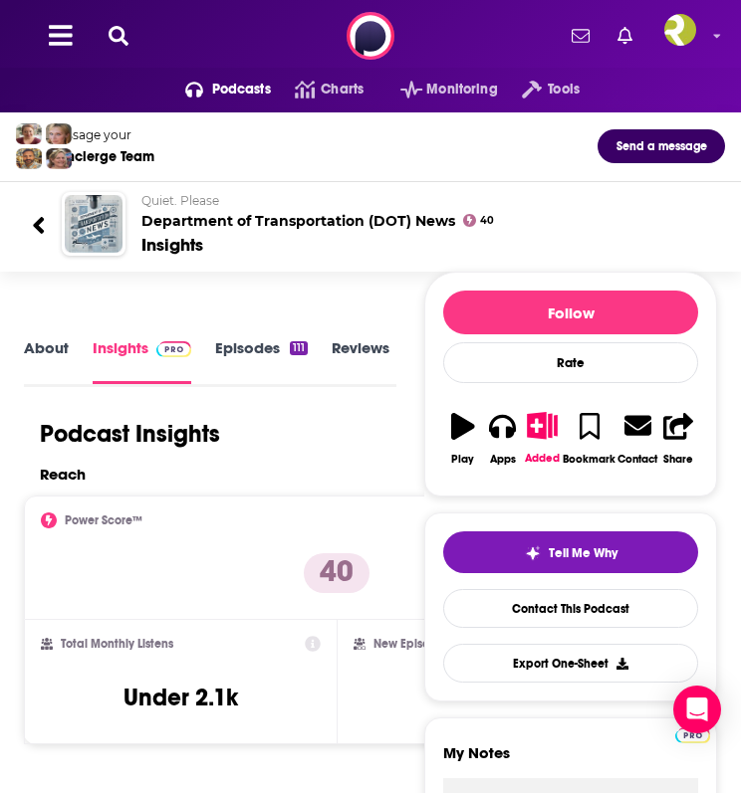
click at [115, 29] on icon at bounding box center [119, 36] width 20 height 20
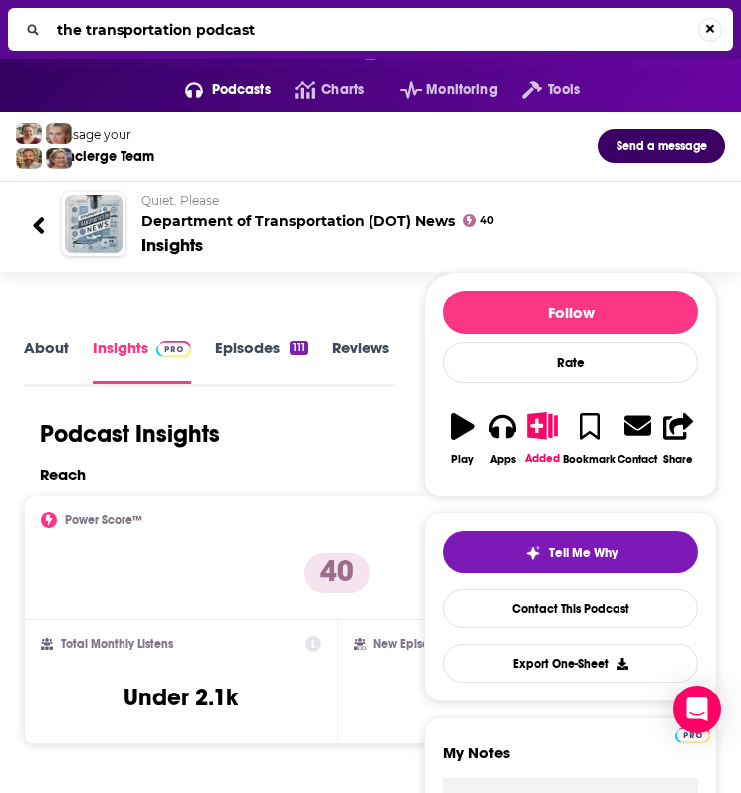
type input "the transportation podcas"
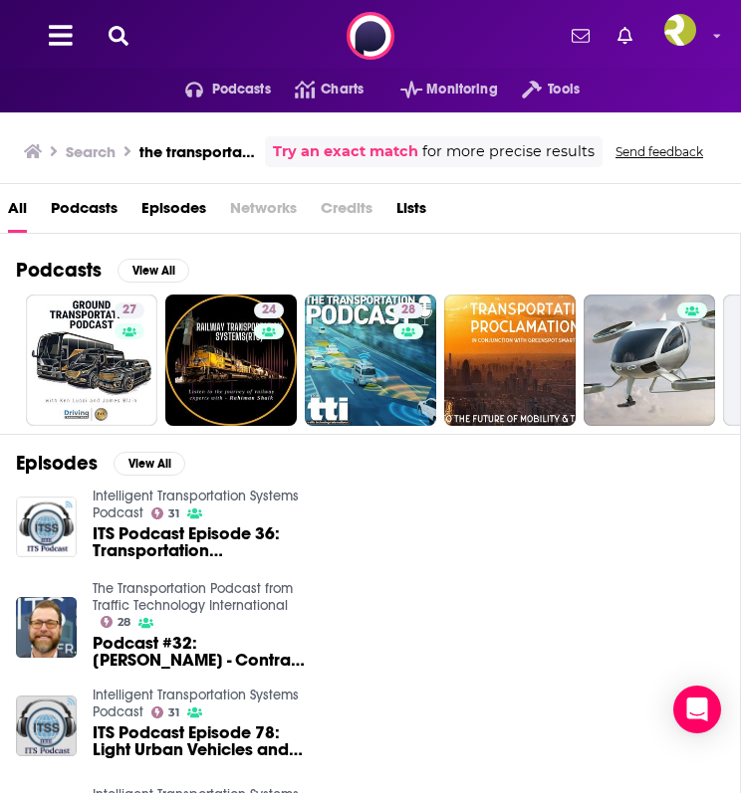
click at [119, 43] on icon at bounding box center [119, 36] width 20 height 20
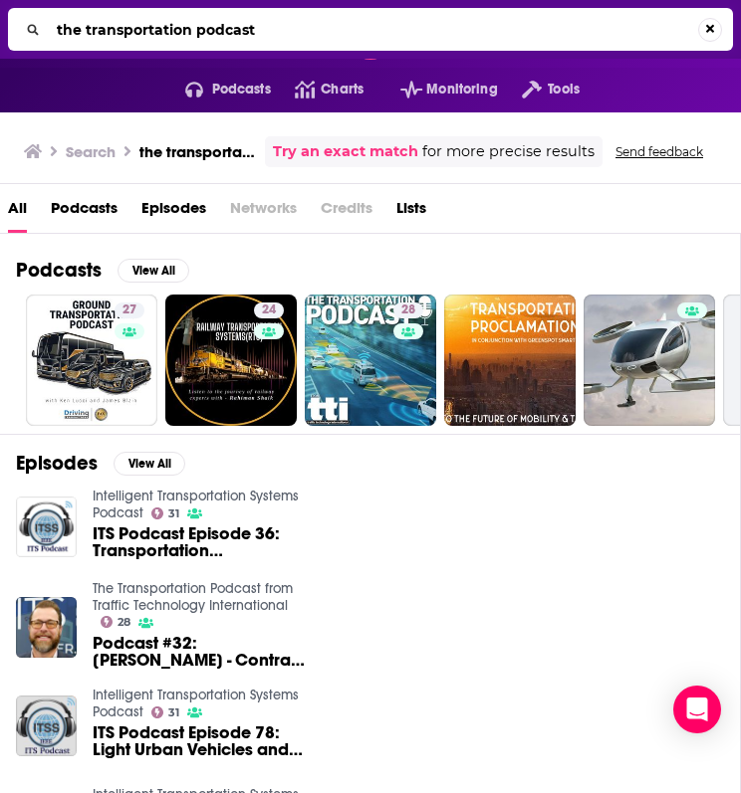
type input "the transportation podcast"
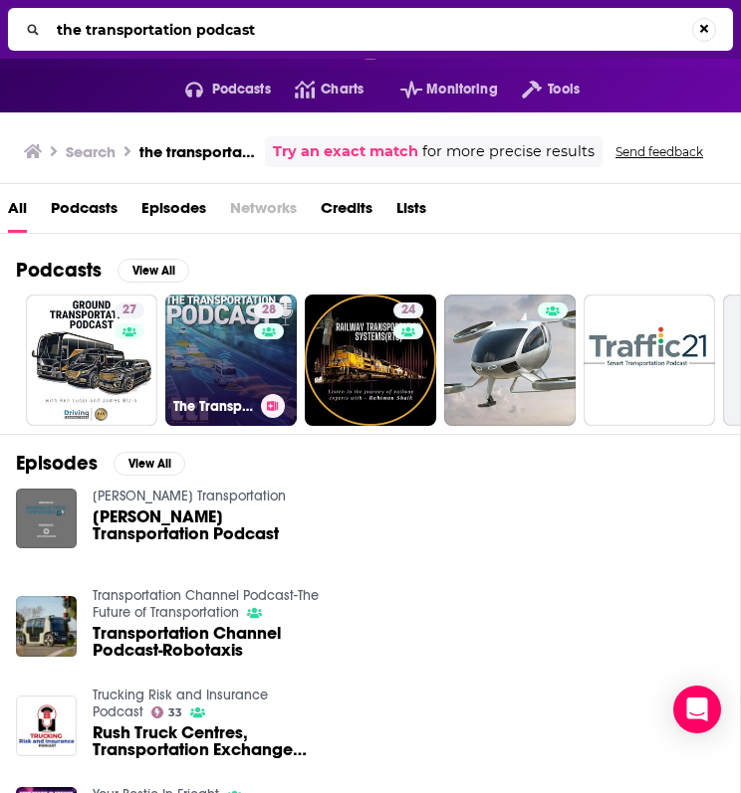
click at [218, 336] on link "28 The Transportation Podcast from Traffic Technology International" at bounding box center [230, 360] width 131 height 131
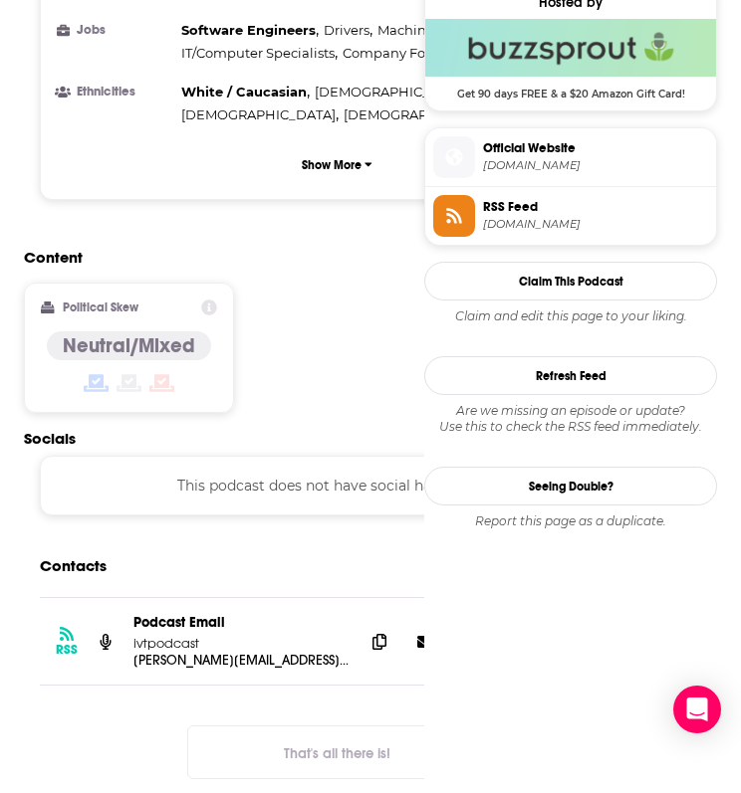
scroll to position [1401, 0]
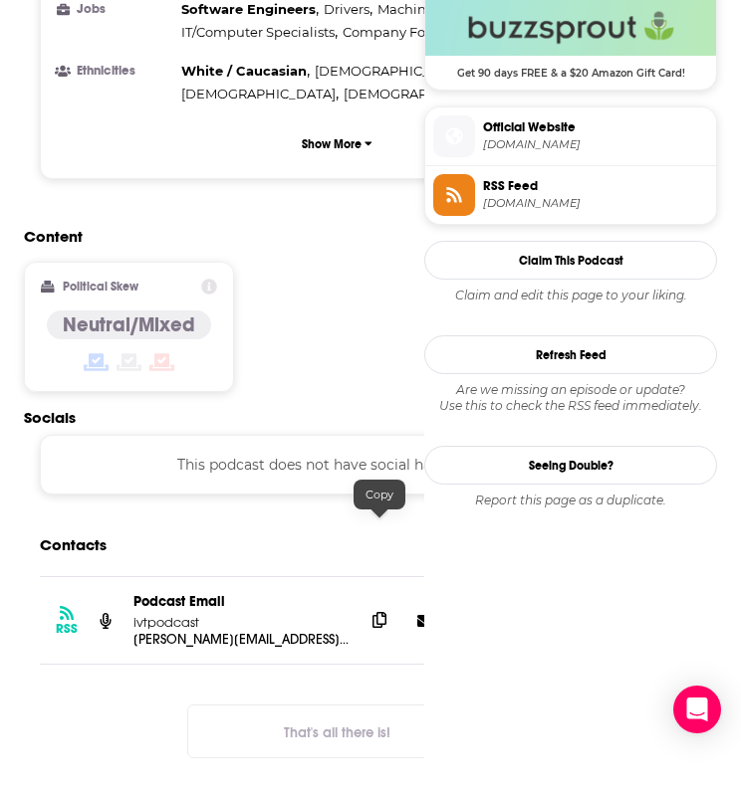
click at [377, 612] on icon at bounding box center [379, 620] width 14 height 16
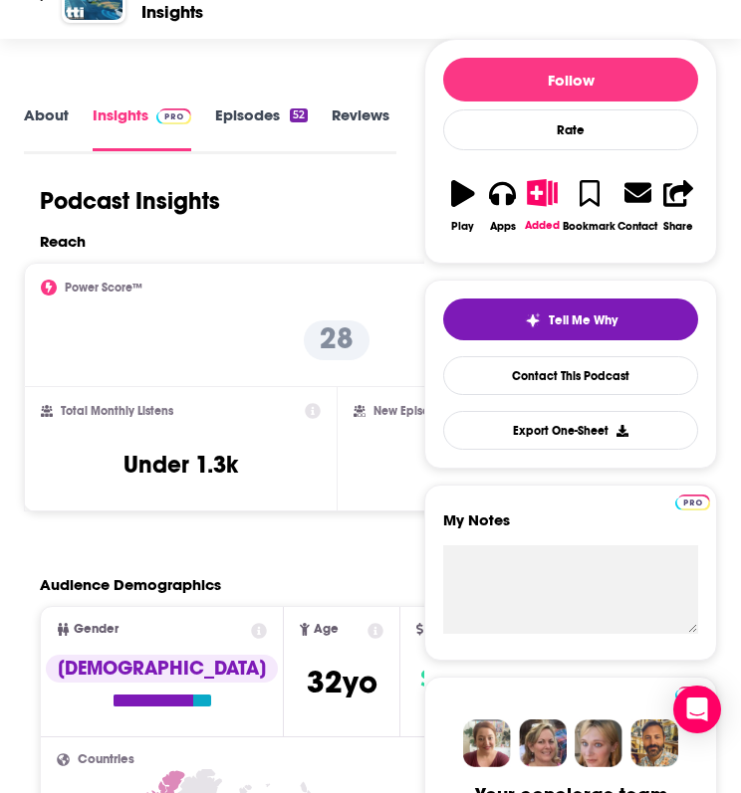
scroll to position [0, 0]
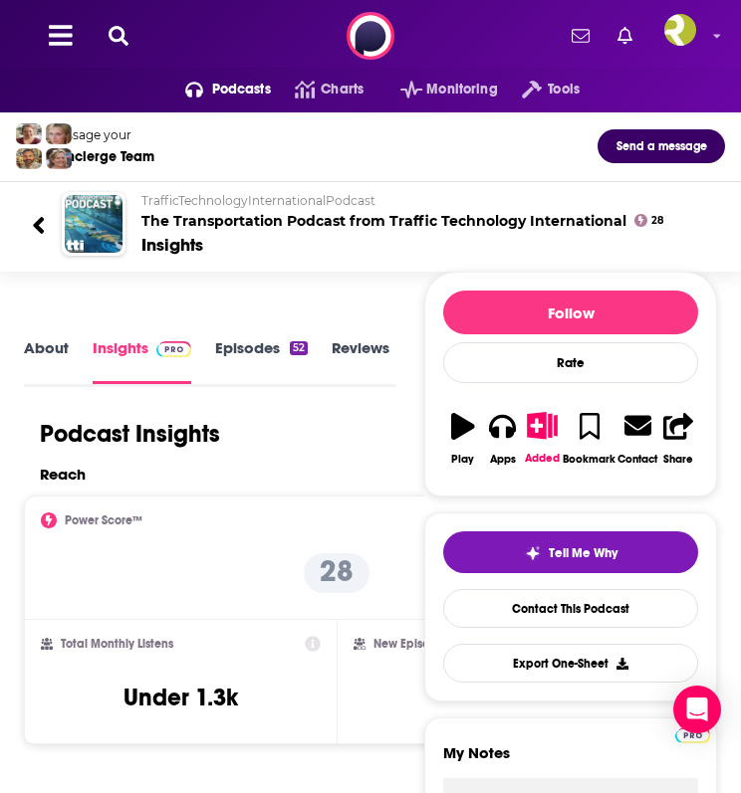
click at [114, 40] on icon at bounding box center [119, 36] width 20 height 20
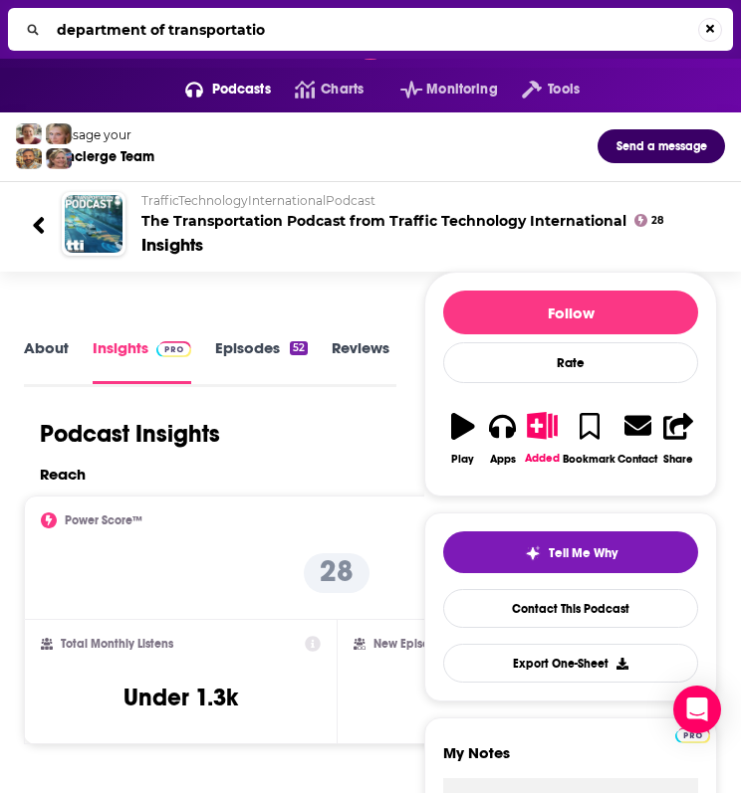
type input "department of transportation"
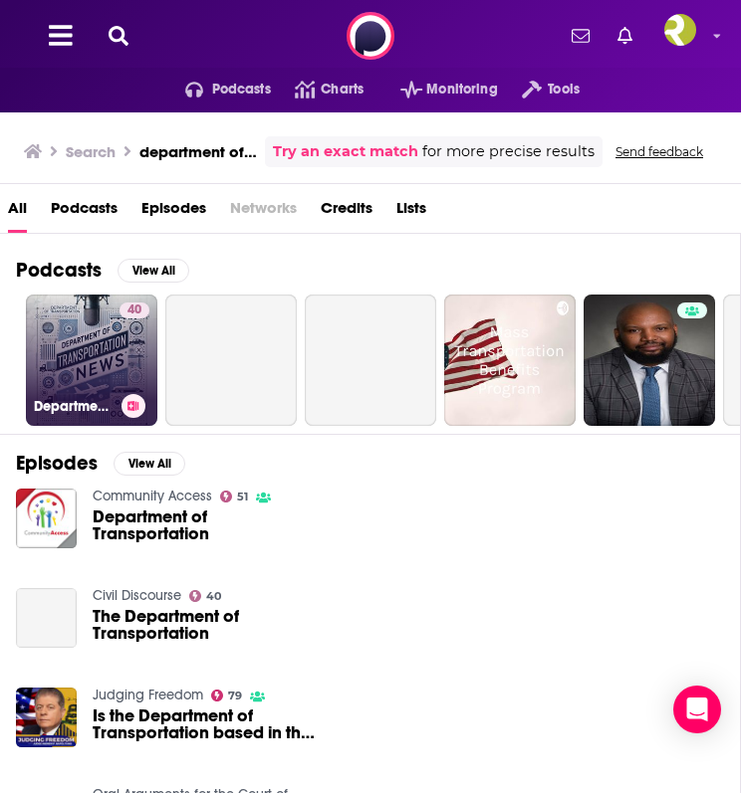
click at [102, 393] on link "40 Department of Transportation (DOT) News" at bounding box center [91, 360] width 131 height 131
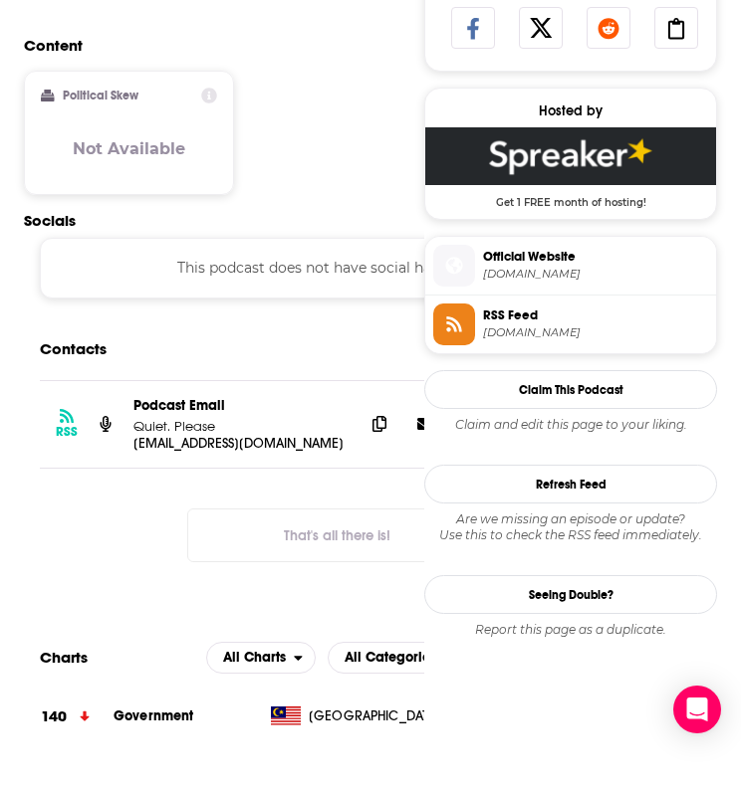
scroll to position [1272, 0]
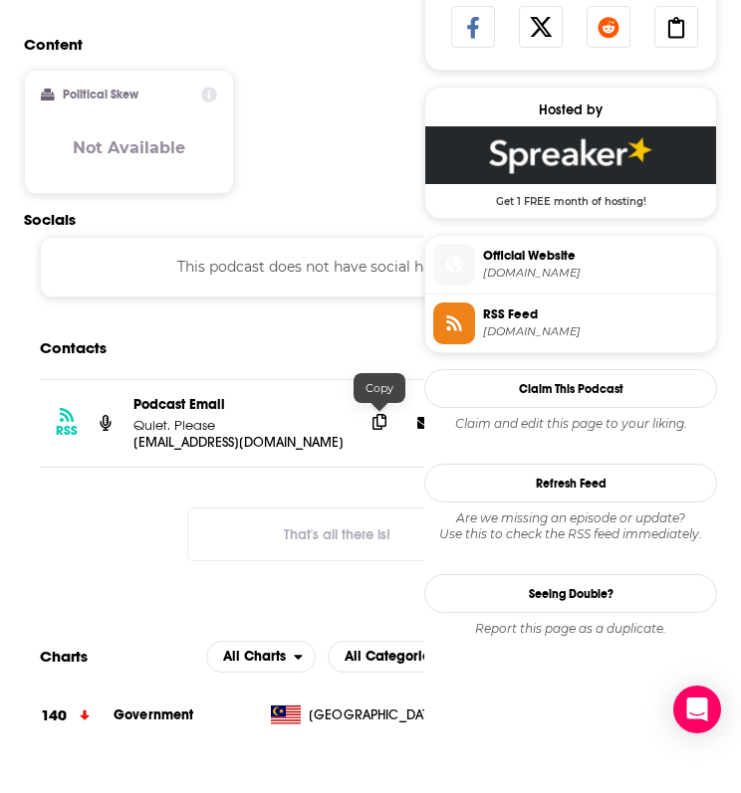
click at [382, 423] on icon at bounding box center [379, 422] width 14 height 16
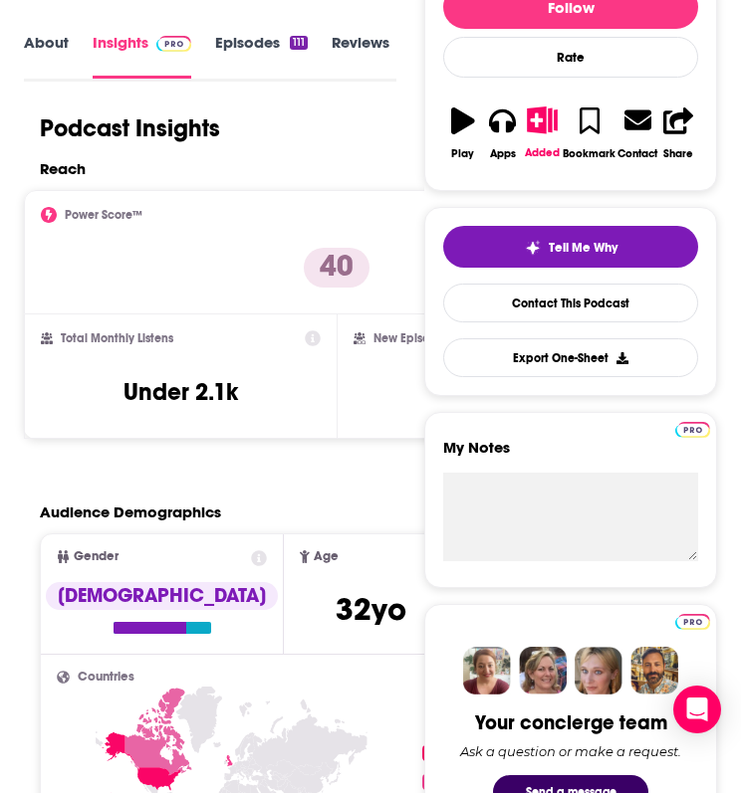
scroll to position [0, 0]
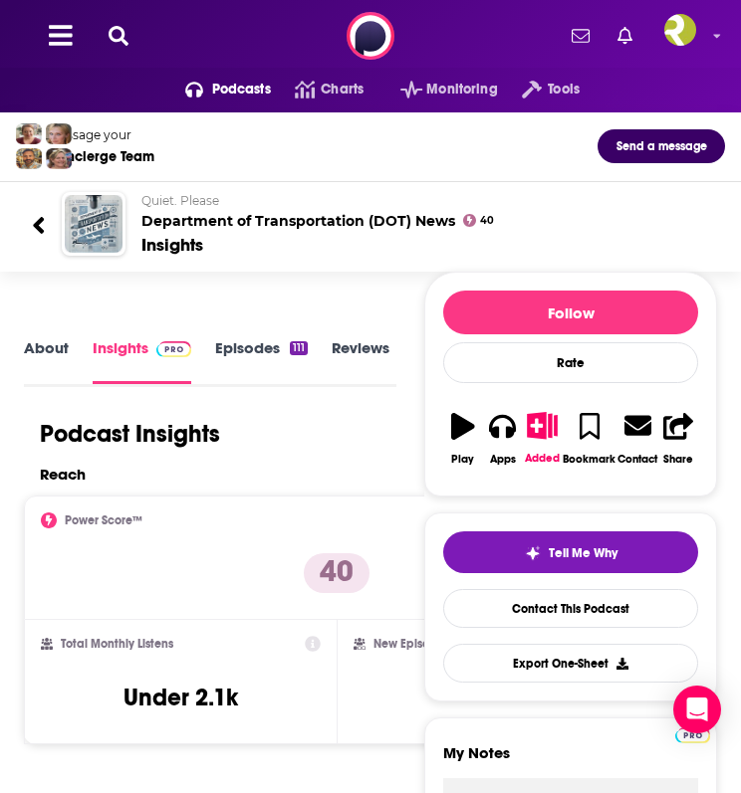
click at [116, 35] on icon at bounding box center [119, 36] width 20 height 20
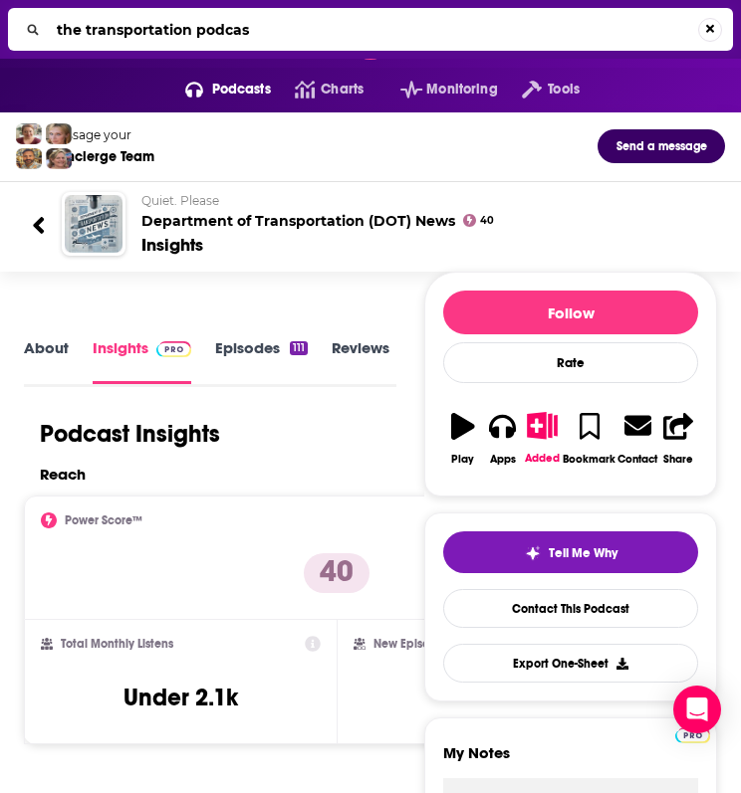
type input "the transportation podcast"
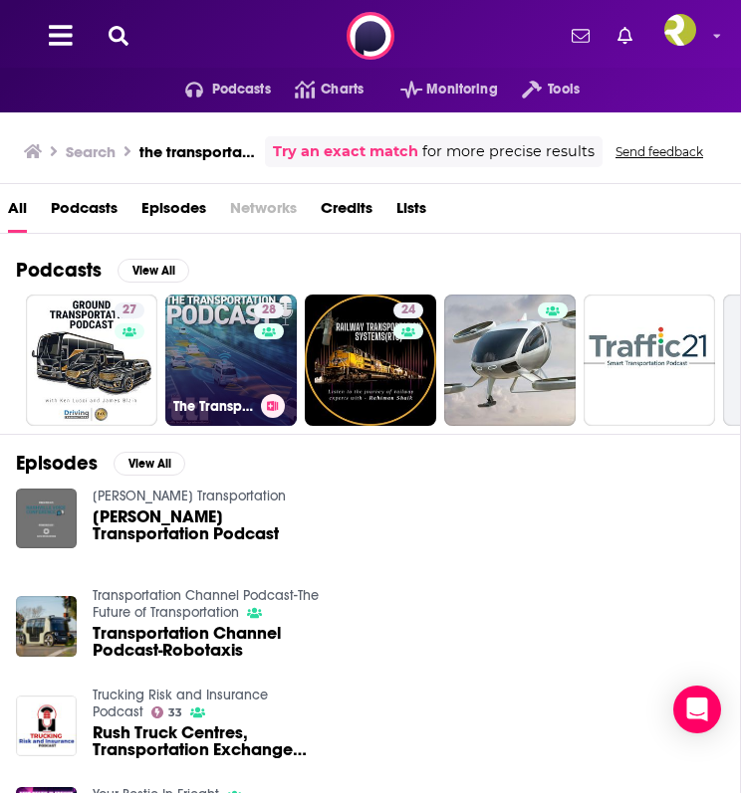
click at [201, 310] on link "28 The Transportation Podcast from Traffic Technology International" at bounding box center [230, 360] width 131 height 131
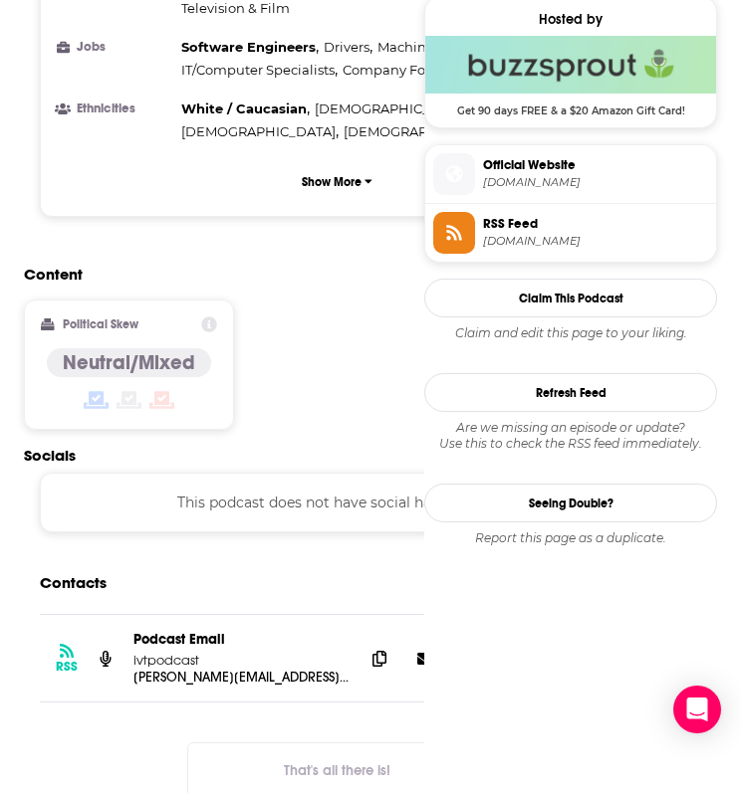
scroll to position [1364, 0]
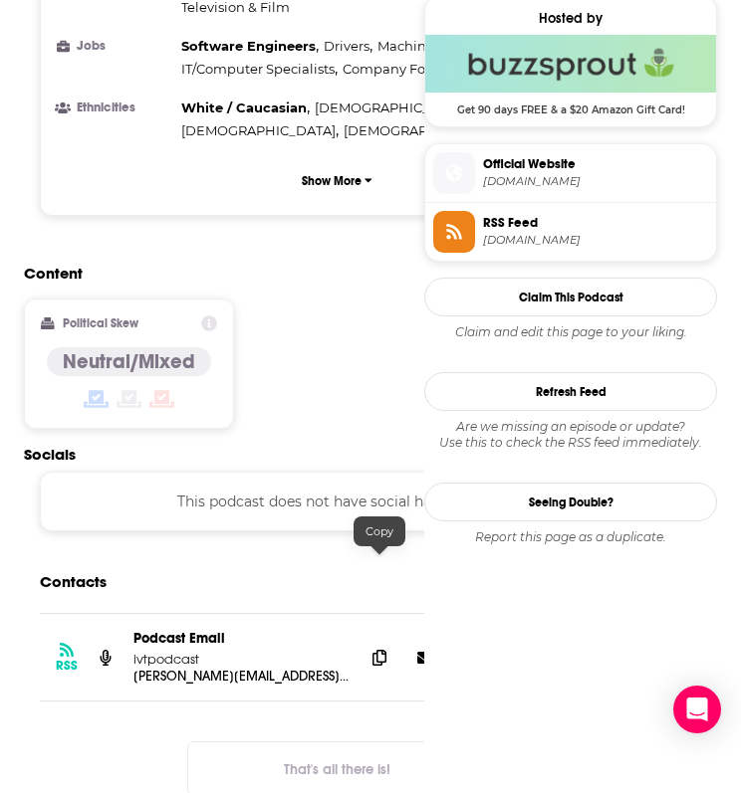
click at [395, 643] on div at bounding box center [402, 658] width 76 height 30
click at [387, 642] on span at bounding box center [379, 657] width 30 height 30
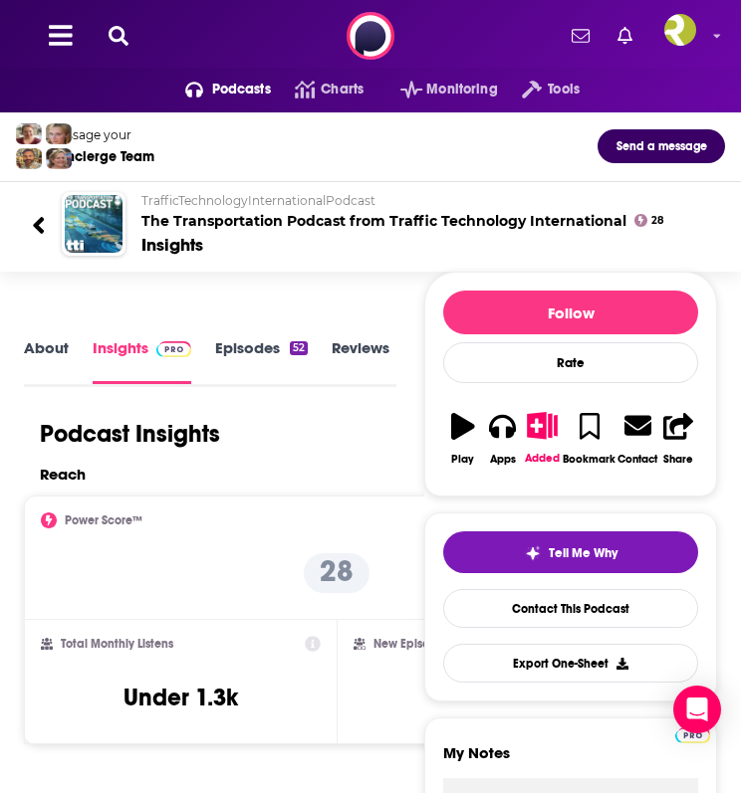
click at [112, 38] on icon at bounding box center [119, 36] width 20 height 20
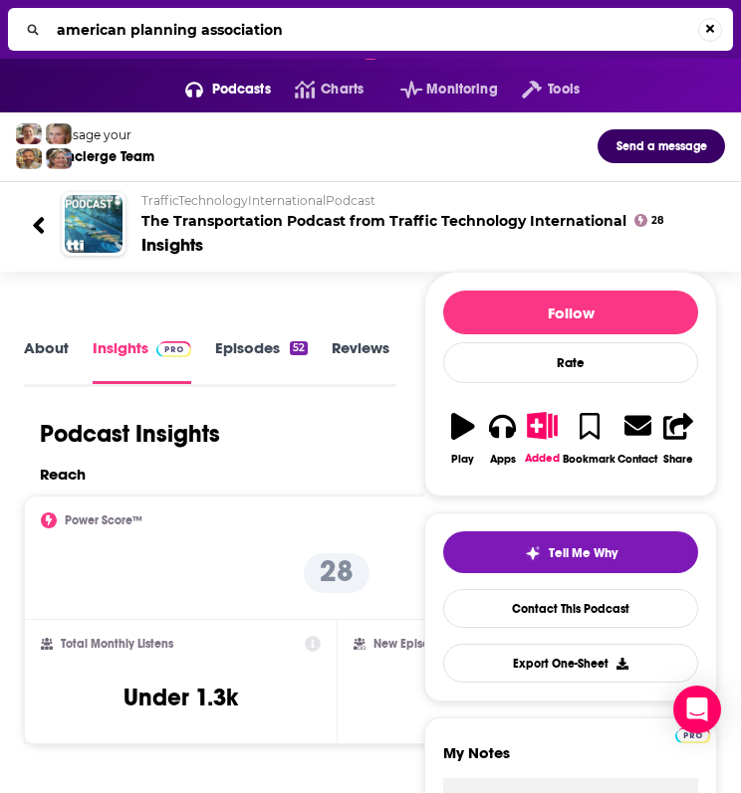
type input "american planning associatio"
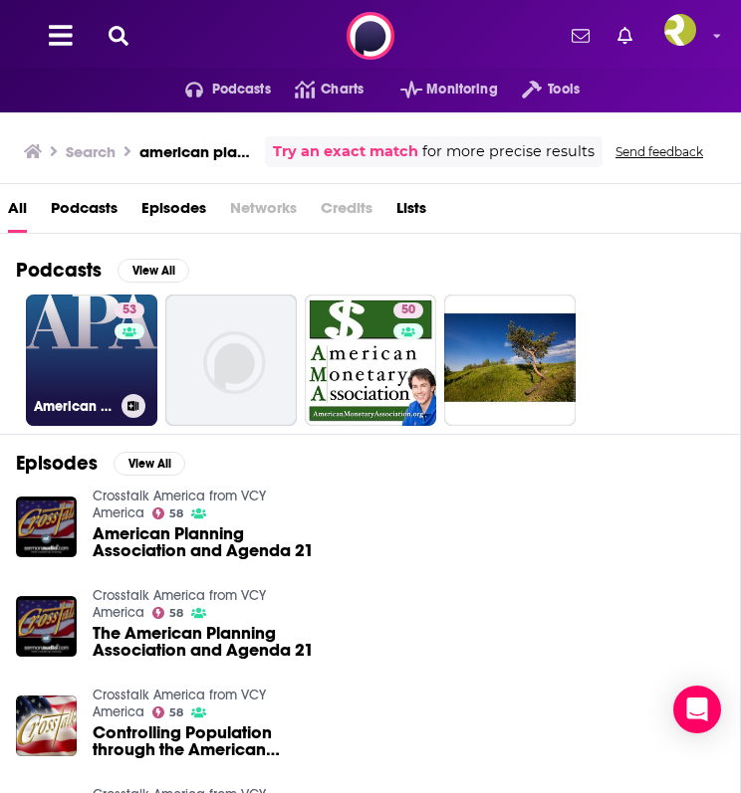
click at [112, 366] on link "53 American Planning Association" at bounding box center [91, 360] width 131 height 131
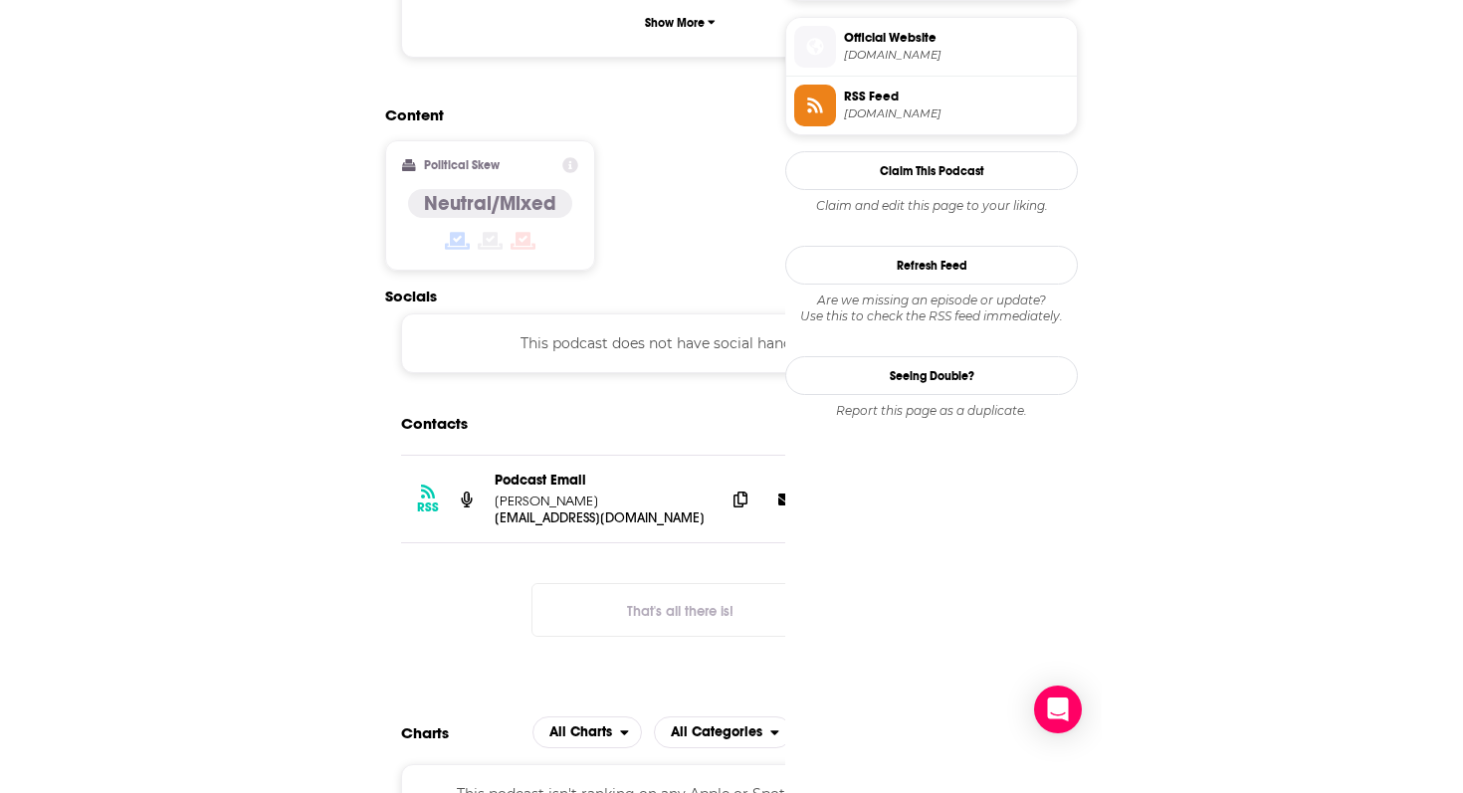
scroll to position [1587, 0]
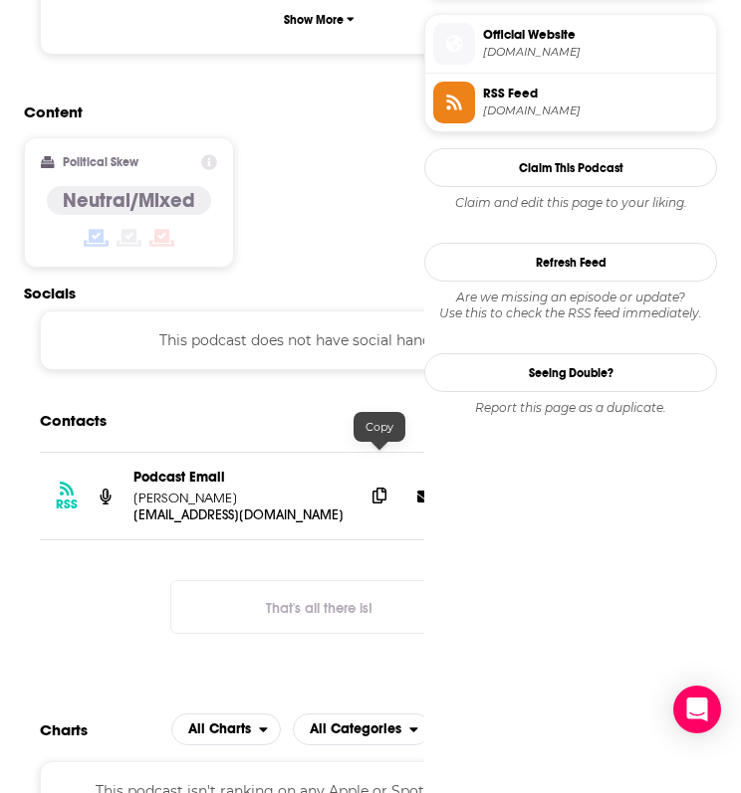
click at [381, 488] on icon at bounding box center [379, 496] width 14 height 16
